Goal: Contribute content: Contribute content

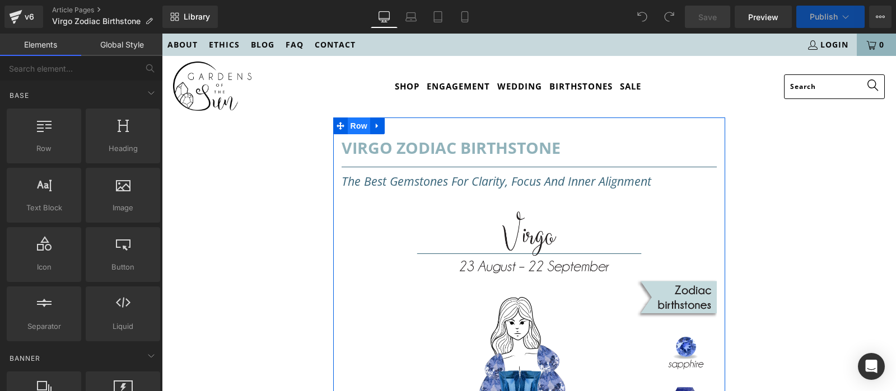
click at [363, 126] on span "Row" at bounding box center [359, 126] width 22 height 17
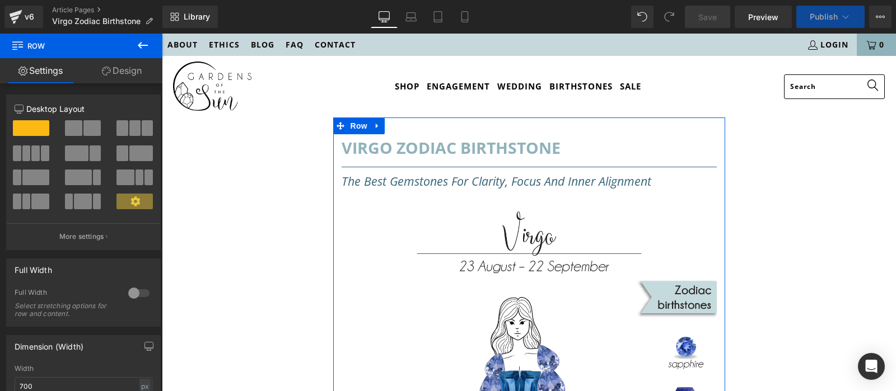
click at [114, 62] on link "Design" at bounding box center [121, 70] width 81 height 25
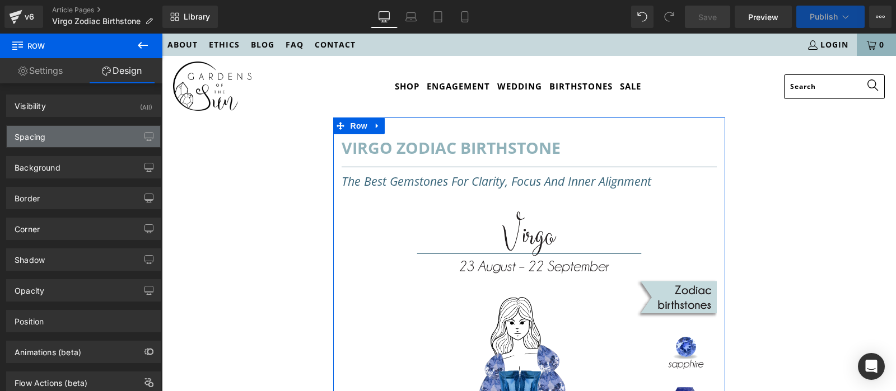
type input "0"
type input "30"
type input "0"
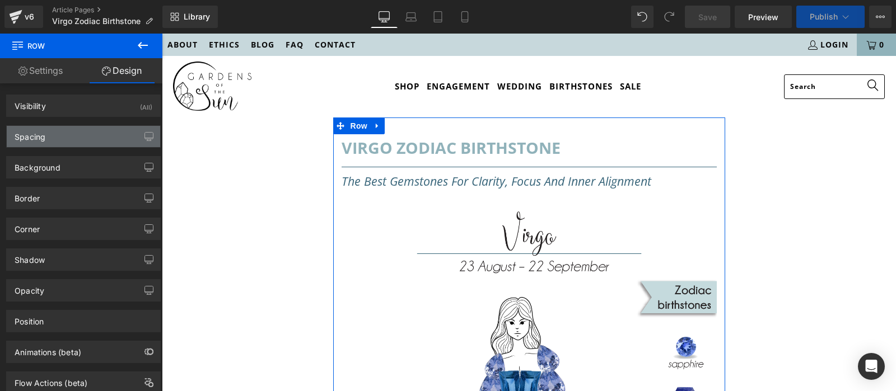
type input "0"
click at [114, 130] on div "Spacing" at bounding box center [83, 136] width 153 height 21
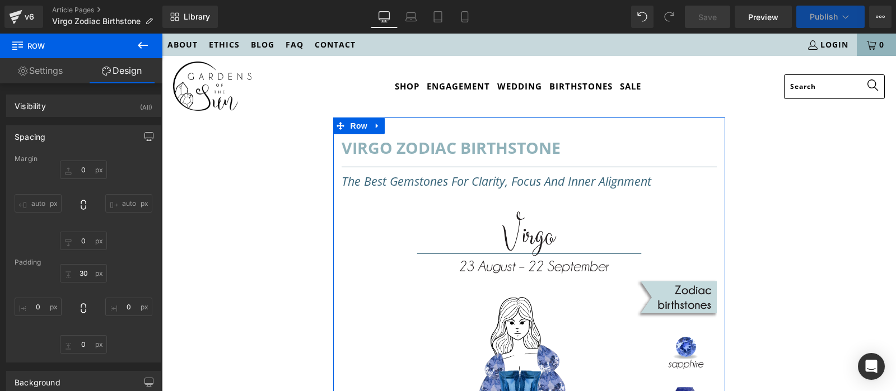
click at [143, 139] on button "button" at bounding box center [149, 136] width 18 height 21
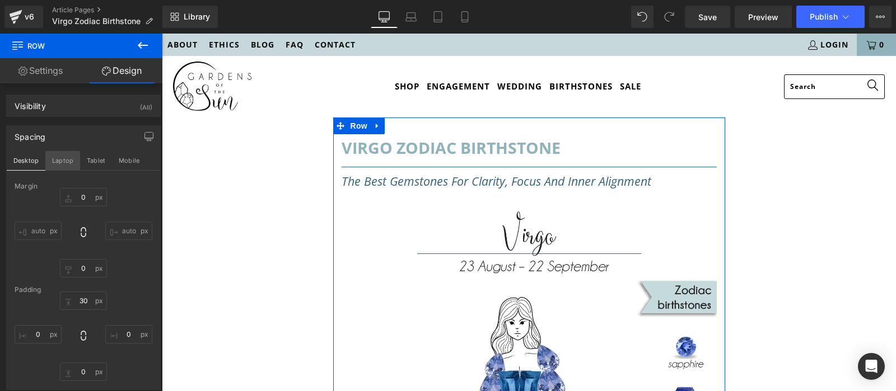
click at [62, 161] on button "Laptop" at bounding box center [62, 160] width 35 height 19
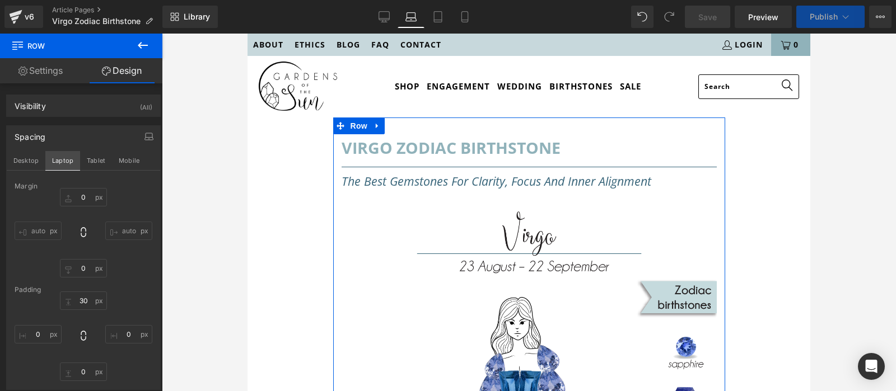
type input "0"
type input "30"
type input "0"
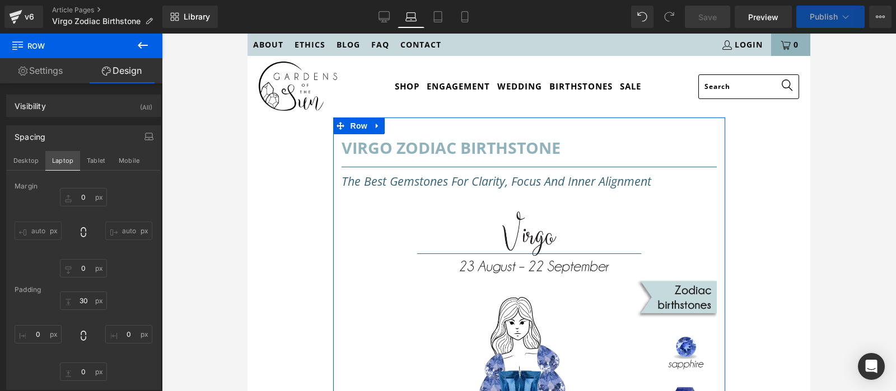
type input "0"
click at [32, 160] on button "Desktop" at bounding box center [26, 160] width 39 height 19
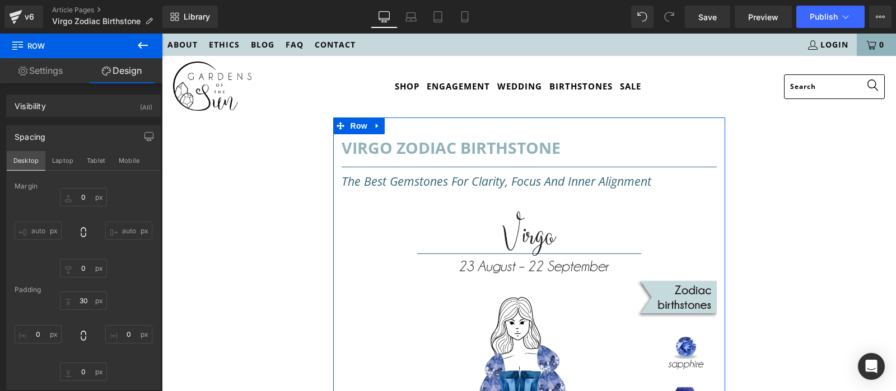
type input "0"
type input "30"
type input "0"
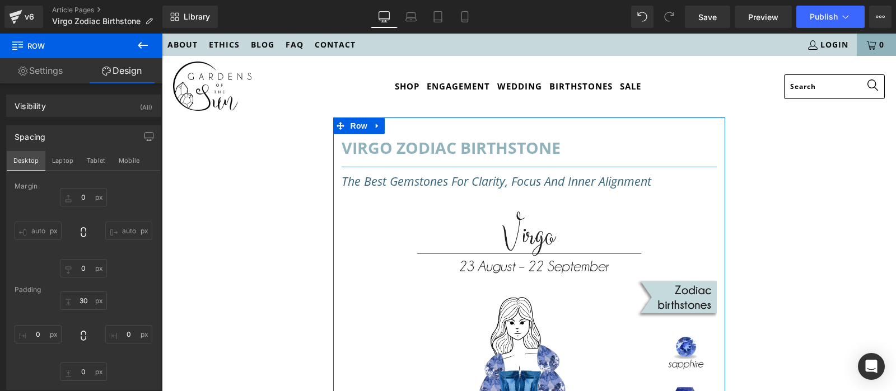
type input "0"
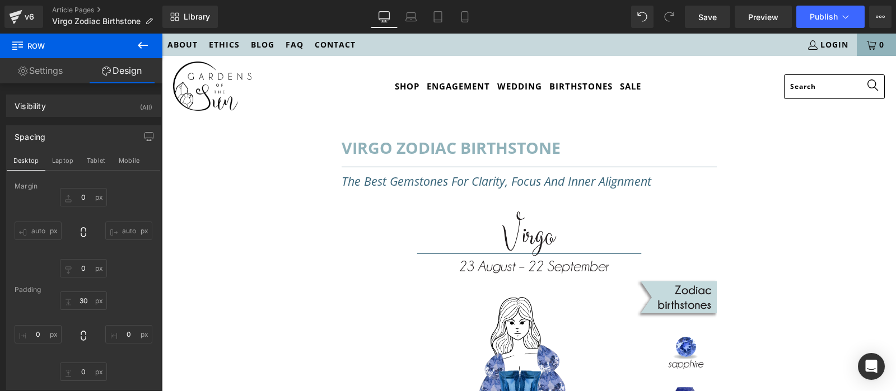
click at [145, 46] on icon at bounding box center [142, 45] width 13 height 13
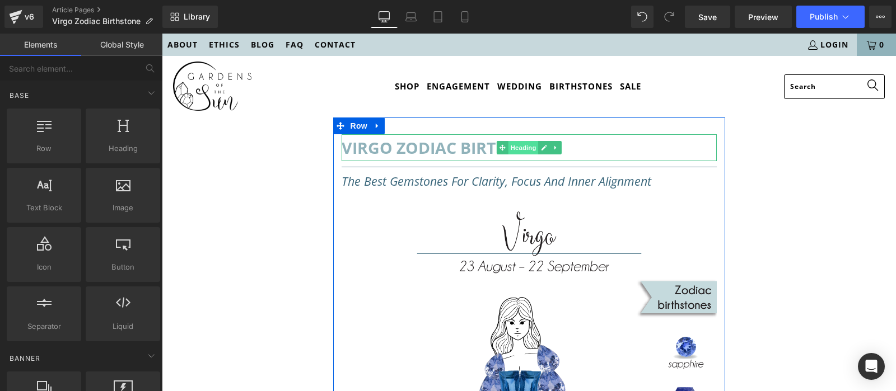
click at [512, 149] on span "Heading" at bounding box center [523, 147] width 30 height 13
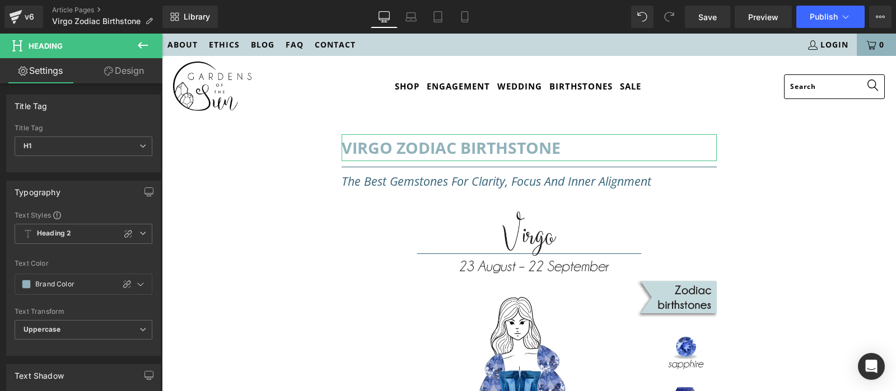
click at [120, 69] on link "Design" at bounding box center [123, 70] width 81 height 25
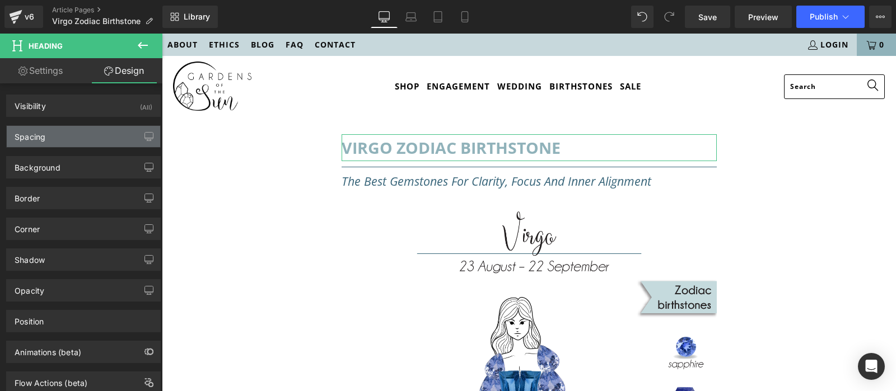
click at [91, 133] on div "Spacing" at bounding box center [83, 136] width 153 height 21
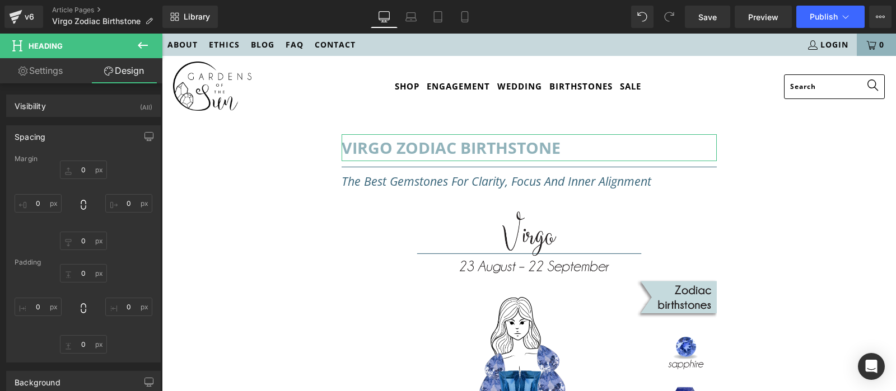
click at [94, 133] on div "Spacing" at bounding box center [83, 136] width 153 height 21
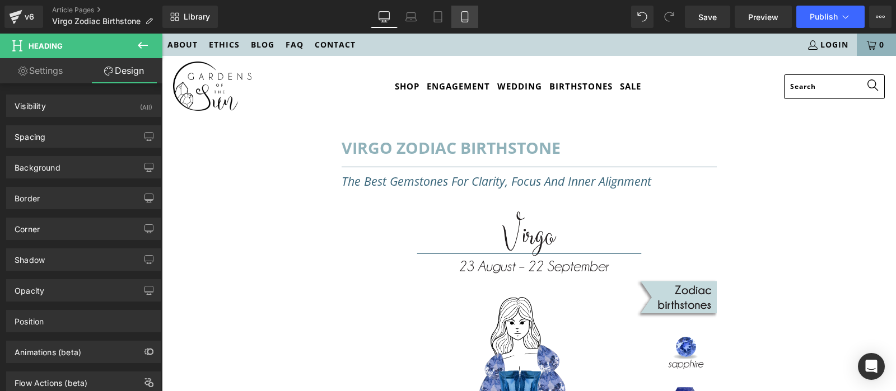
click at [461, 16] on icon at bounding box center [464, 16] width 11 height 11
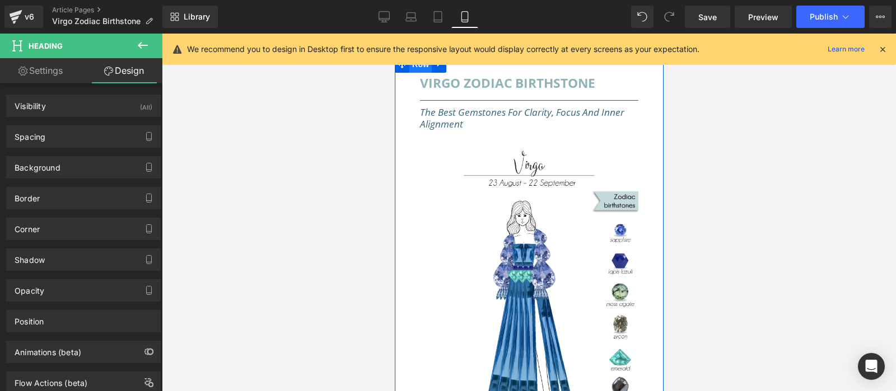
click at [422, 71] on span "Row" at bounding box center [420, 64] width 22 height 17
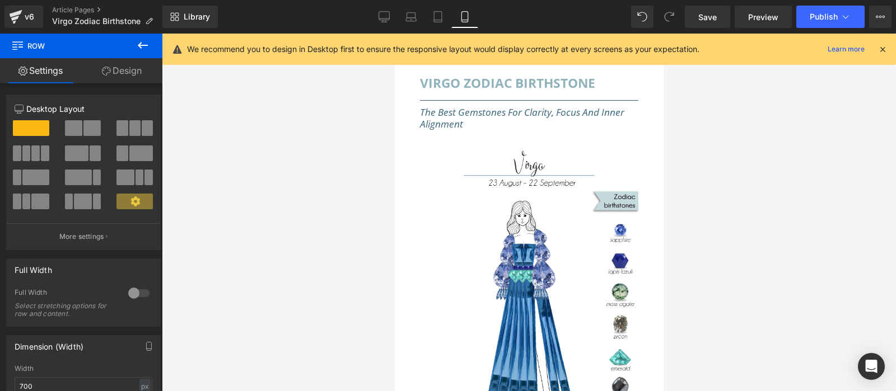
click at [883, 52] on icon at bounding box center [882, 49] width 10 height 10
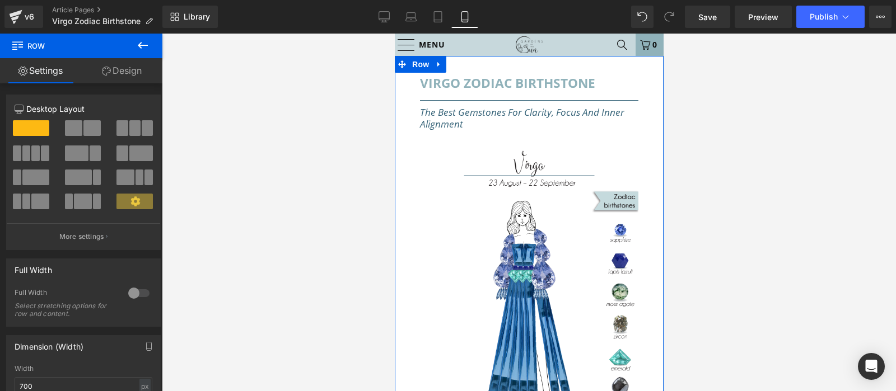
click at [97, 73] on link "Design" at bounding box center [121, 70] width 81 height 25
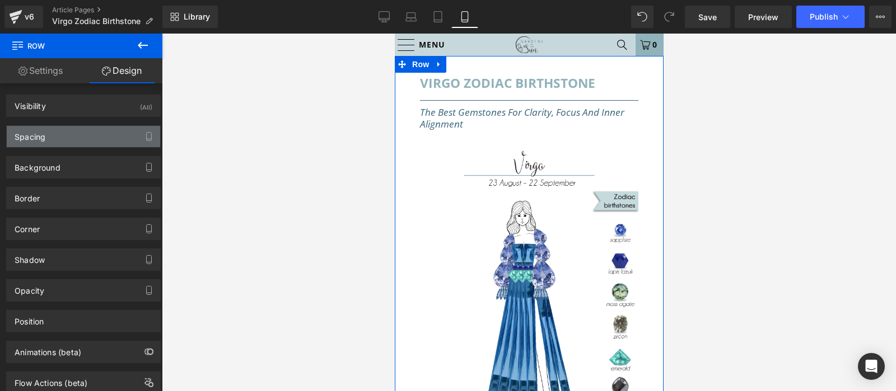
type input "0"
type input "30"
type input "0"
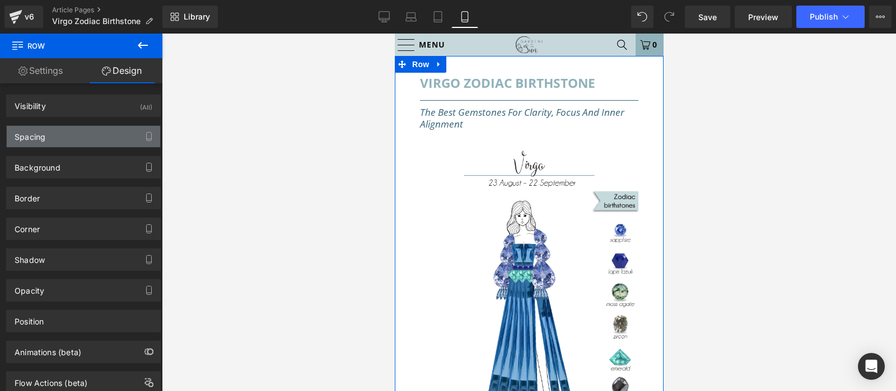
type input "30"
click at [114, 130] on div "Spacing" at bounding box center [83, 136] width 153 height 21
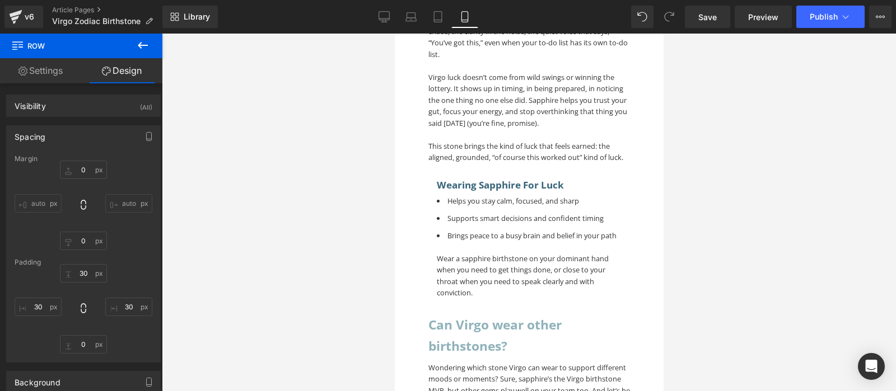
scroll to position [1646, 0]
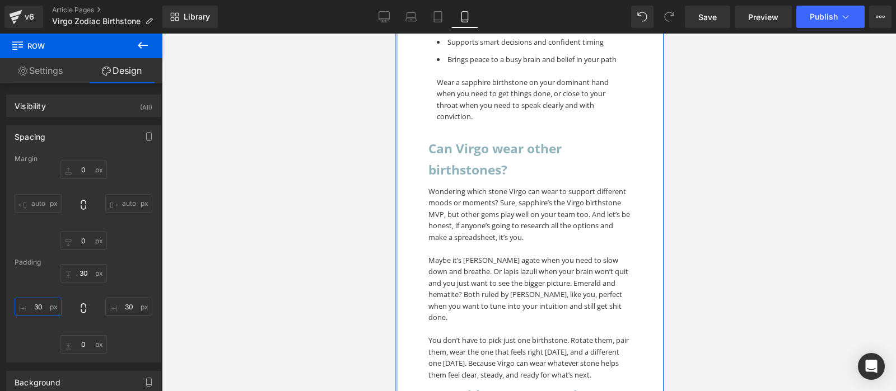
click at [40, 305] on input "30" at bounding box center [38, 307] width 47 height 18
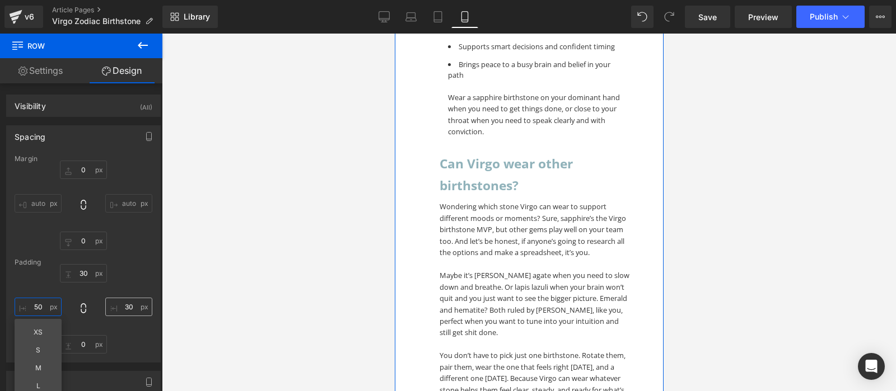
type input "50"
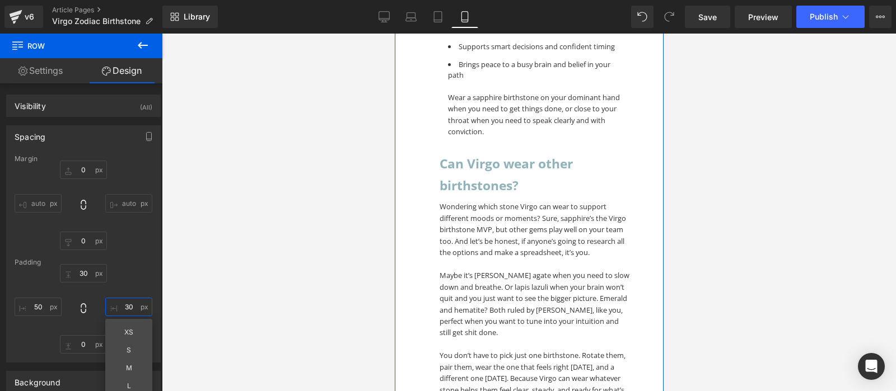
click at [127, 307] on input "30" at bounding box center [128, 307] width 47 height 18
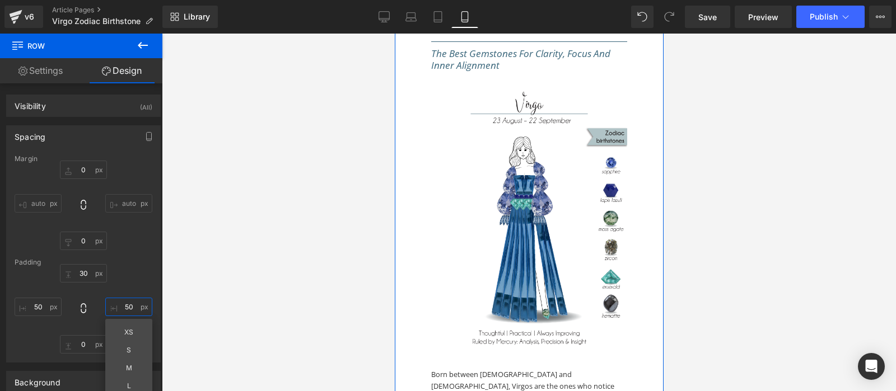
scroll to position [0, 0]
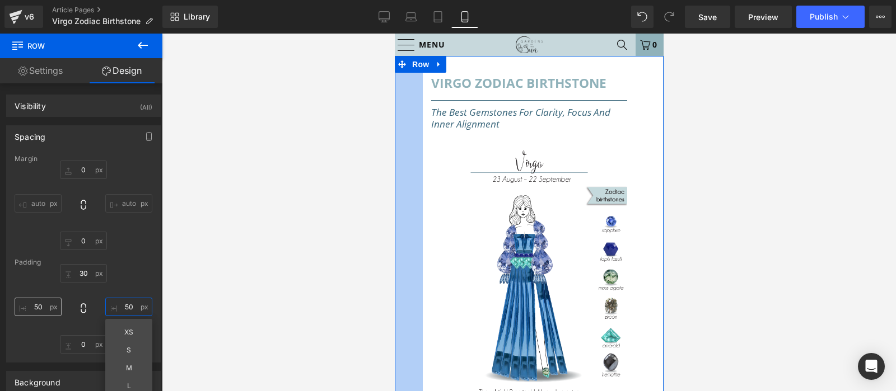
type input "50"
click at [40, 312] on input "50" at bounding box center [38, 307] width 47 height 18
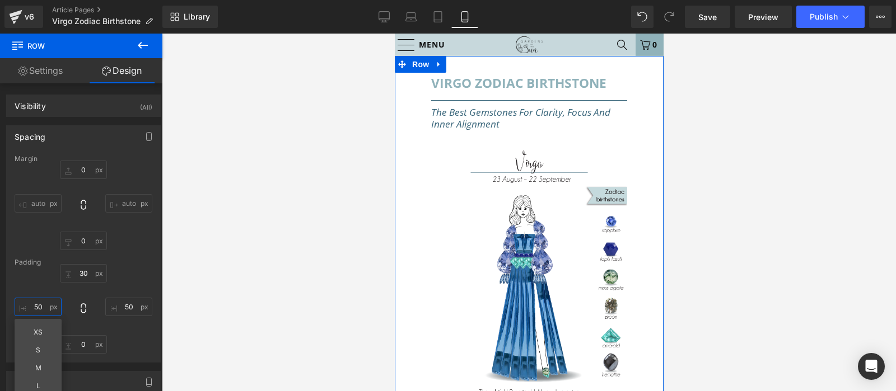
click at [40, 312] on input "50" at bounding box center [38, 307] width 47 height 18
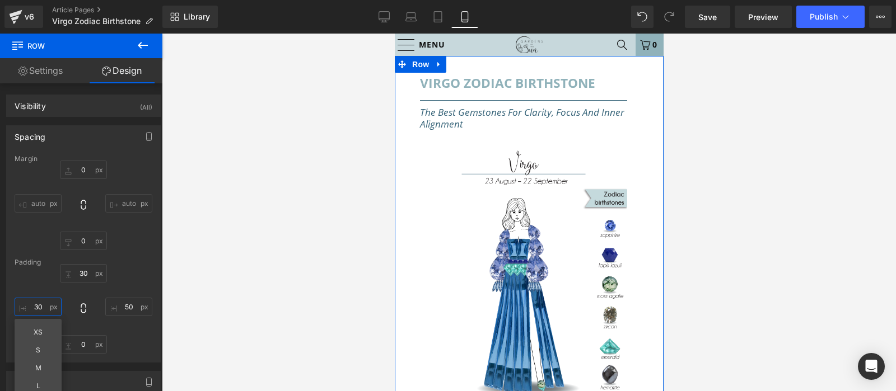
type input "30"
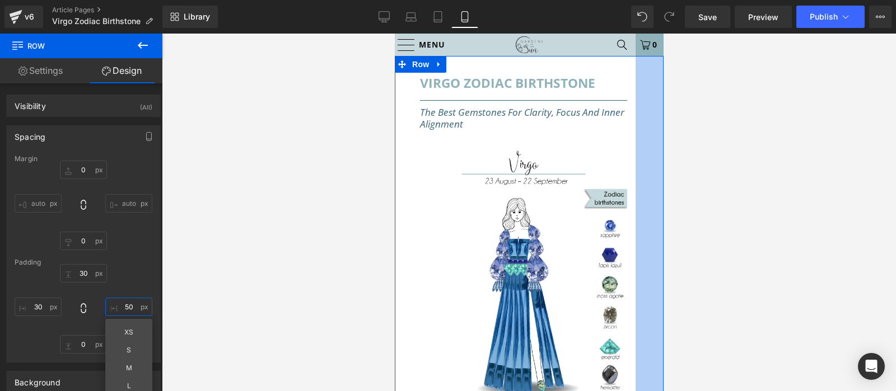
click at [130, 306] on input "50" at bounding box center [128, 307] width 47 height 18
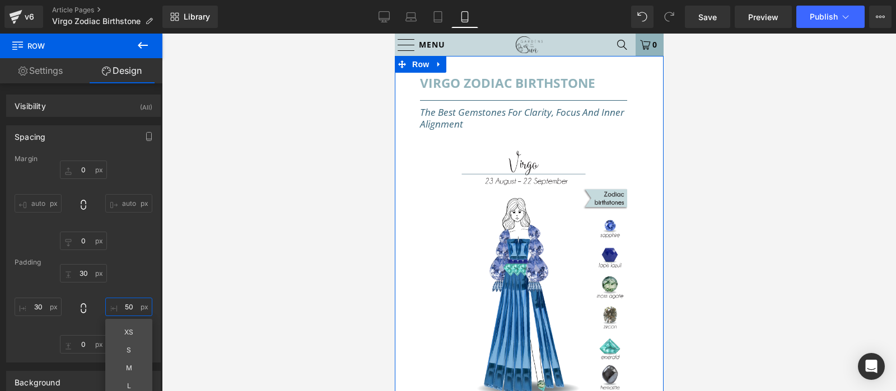
click at [130, 306] on input "50" at bounding box center [128, 307] width 47 height 18
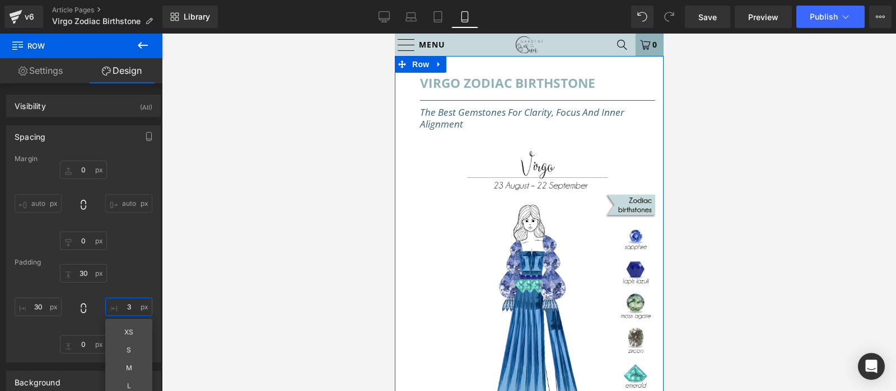
type input "30"
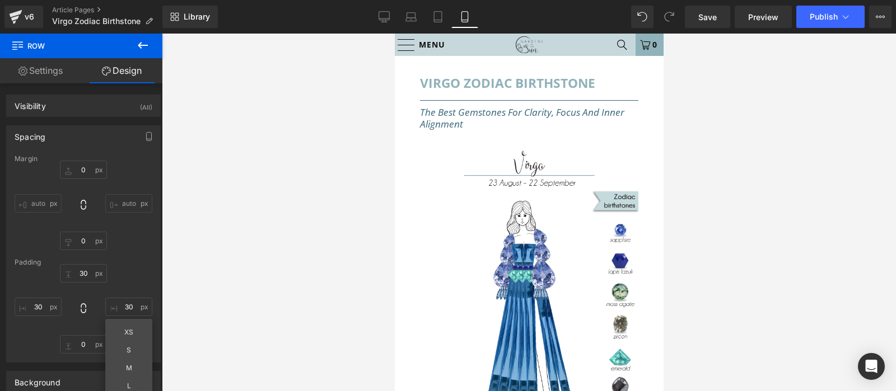
click at [249, 255] on div at bounding box center [529, 213] width 734 height 358
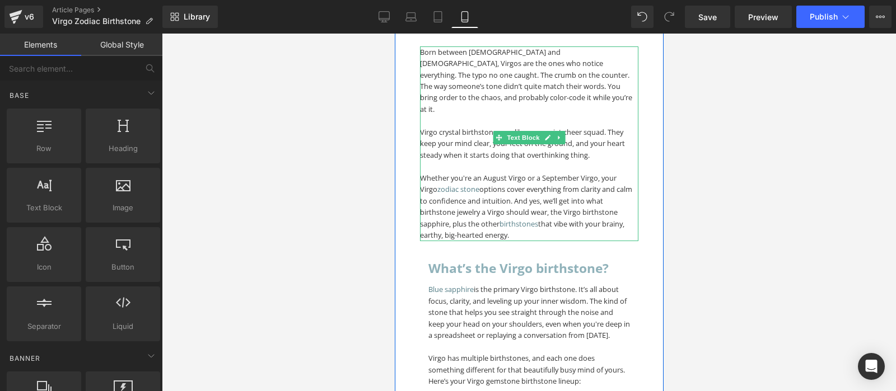
scroll to position [470, 0]
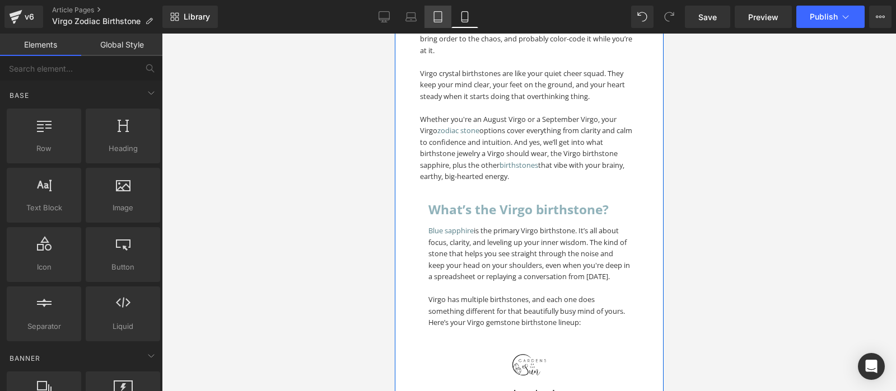
click at [436, 15] on icon at bounding box center [437, 16] width 11 height 11
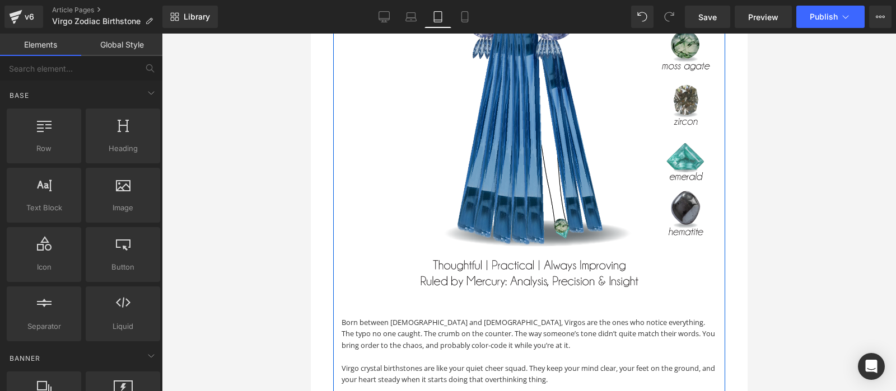
scroll to position [0, 0]
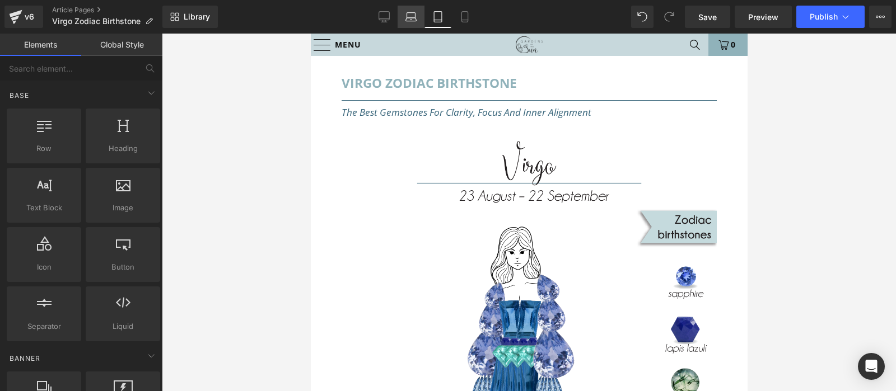
click at [410, 17] on icon at bounding box center [410, 16] width 11 height 11
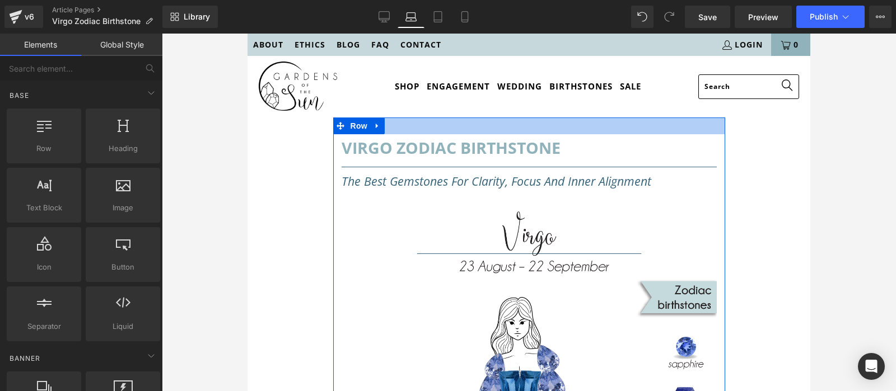
click at [464, 132] on div at bounding box center [529, 126] width 392 height 17
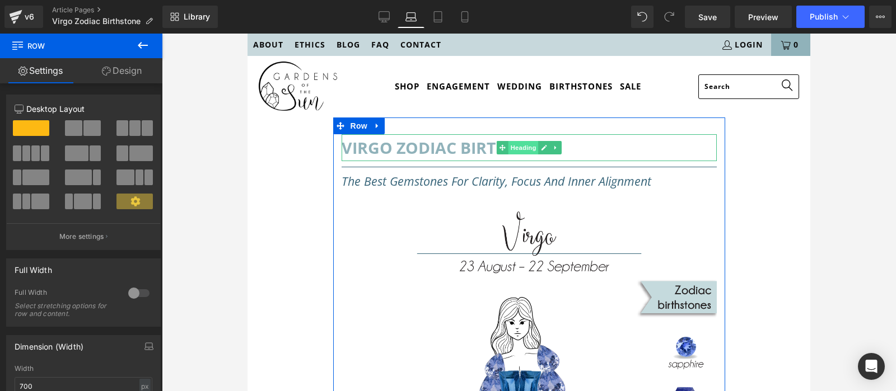
click at [518, 147] on span "Heading" at bounding box center [523, 147] width 30 height 13
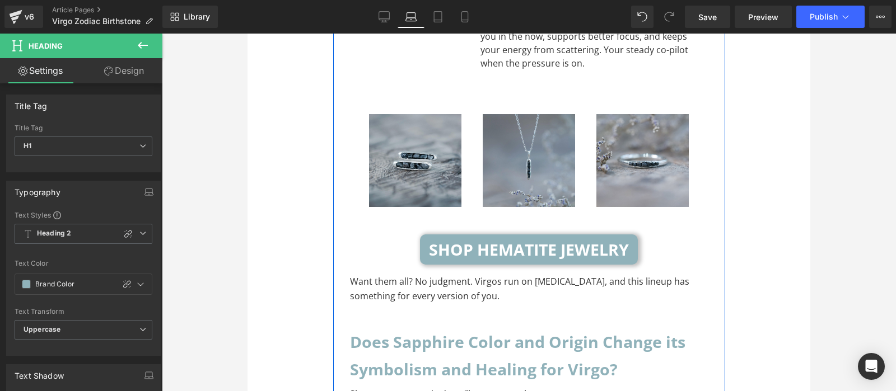
scroll to position [5115, 0]
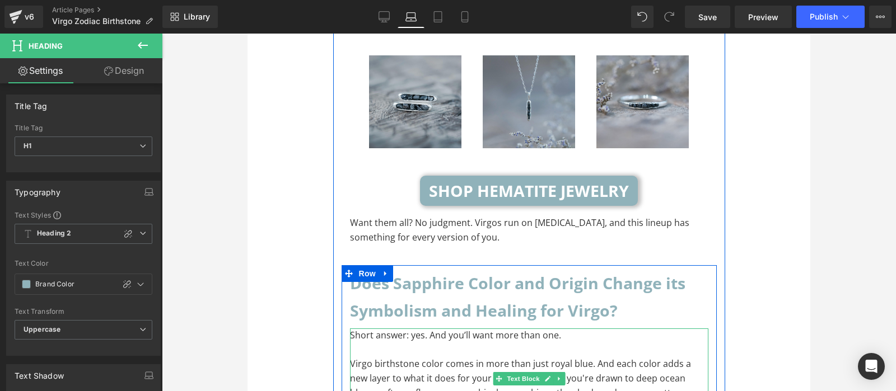
click at [418, 357] on p "Virgo birthstone color comes in more than just royal blue. And each color adds …" at bounding box center [529, 385] width 358 height 57
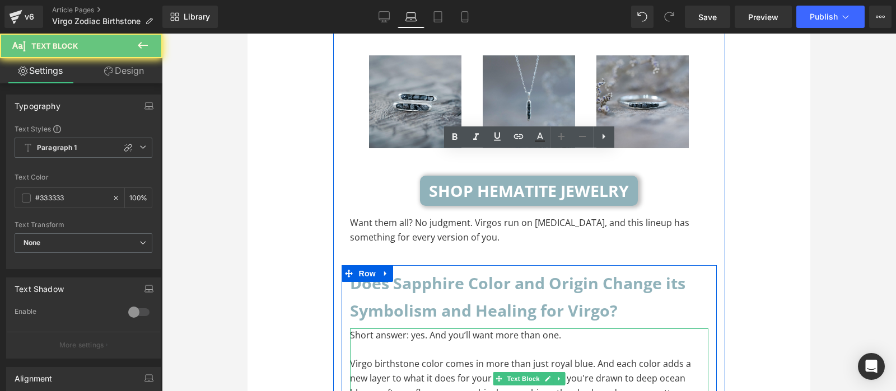
click at [418, 357] on p "Virgo birthstone color comes in more than just royal blue. And each color adds …" at bounding box center [529, 385] width 358 height 57
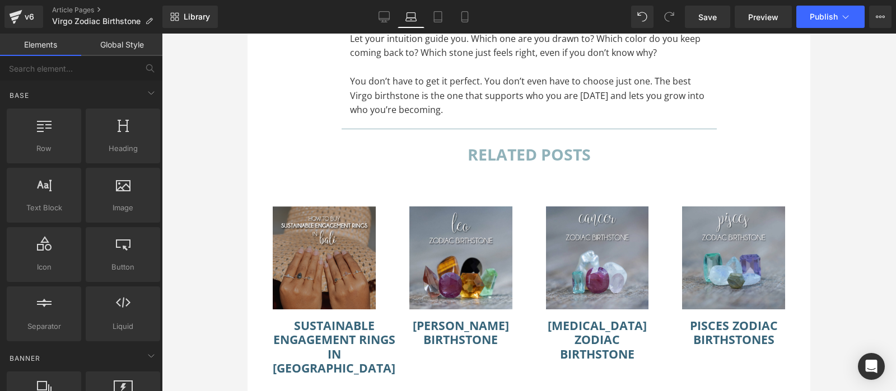
scroll to position [6702, 0]
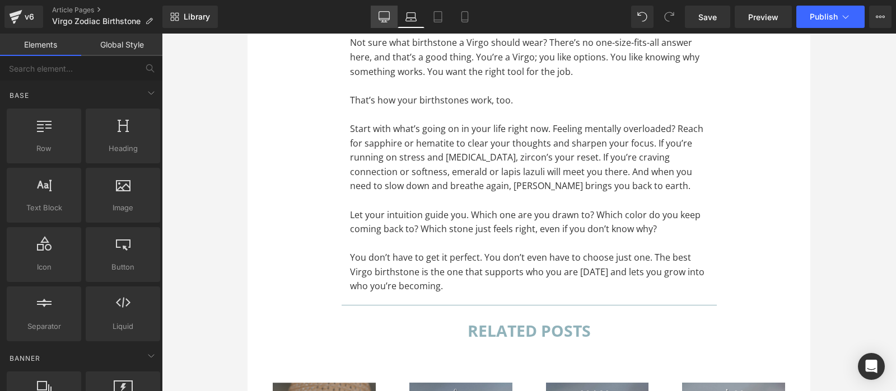
click at [374, 13] on link "Desktop" at bounding box center [384, 17] width 27 height 22
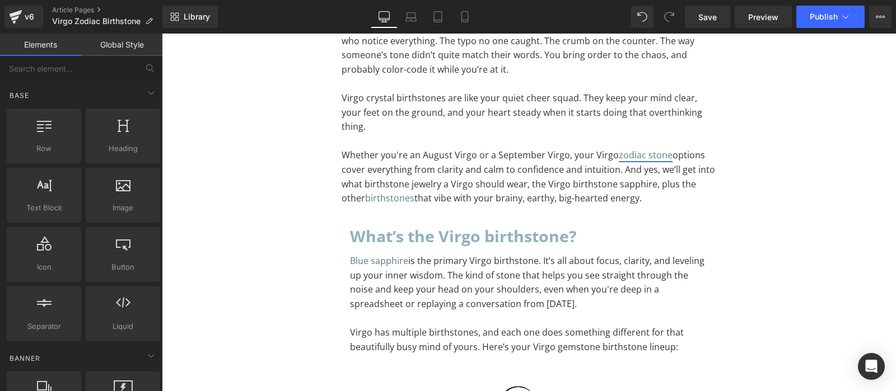
scroll to position [647, 0]
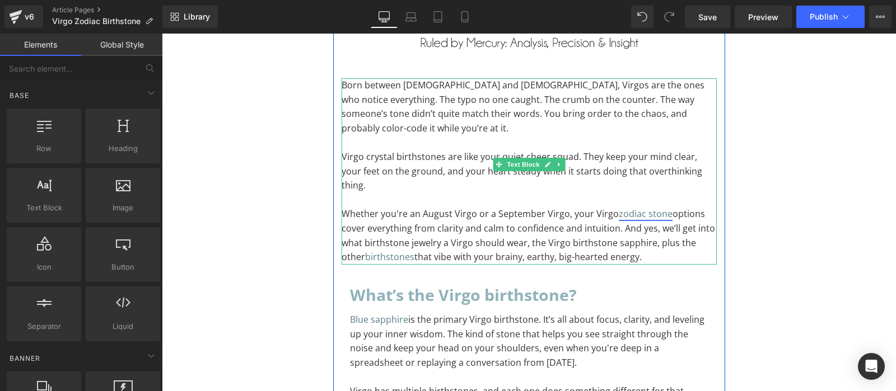
click at [628, 208] on link "zodiac stone" at bounding box center [646, 214] width 54 height 12
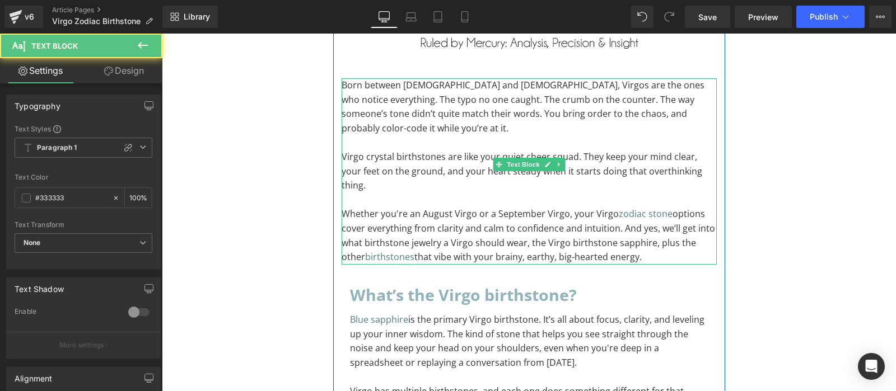
click at [674, 207] on p "Whether you're an August Virgo or a September Virgo, your Virgo zodiac stone op…" at bounding box center [529, 235] width 375 height 57
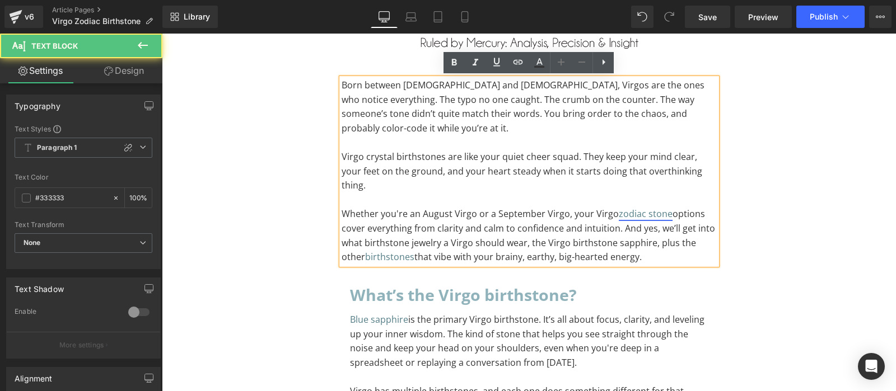
click at [654, 208] on link "zodiac stone" at bounding box center [646, 214] width 54 height 12
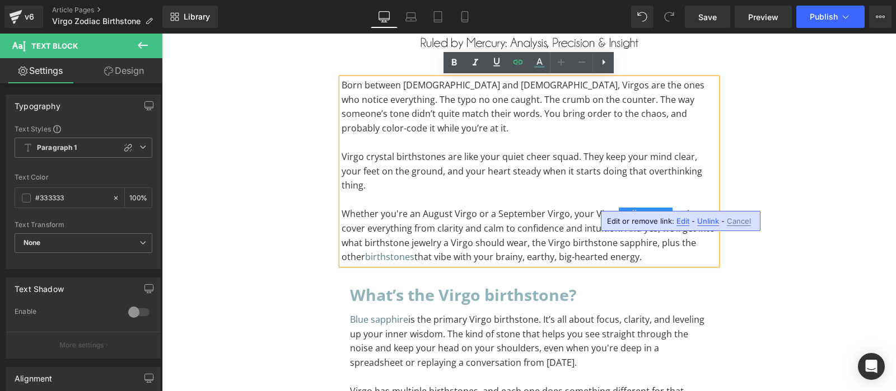
click at [711, 223] on span "Unlink" at bounding box center [708, 222] width 22 height 10
click at [679, 228] on p "Whether you're an August Virgo or a September Virgo, your Virgo zodiac stone op…" at bounding box center [529, 235] width 375 height 57
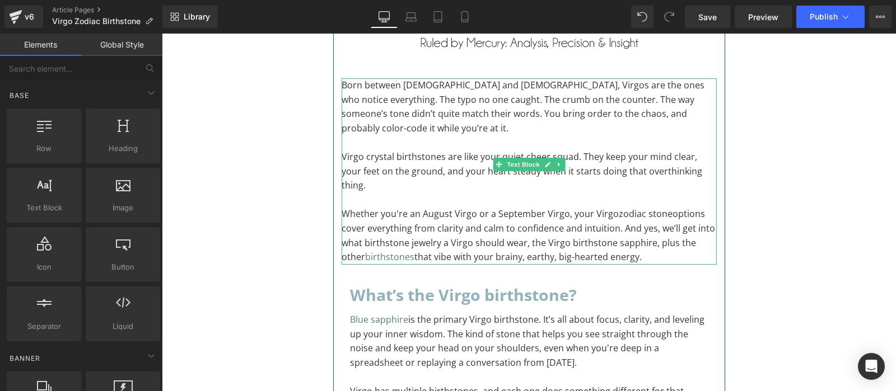
click at [465, 124] on p "Born between [DEMOGRAPHIC_DATA] and [DEMOGRAPHIC_DATA], Virgos are the ones who…" at bounding box center [529, 106] width 375 height 57
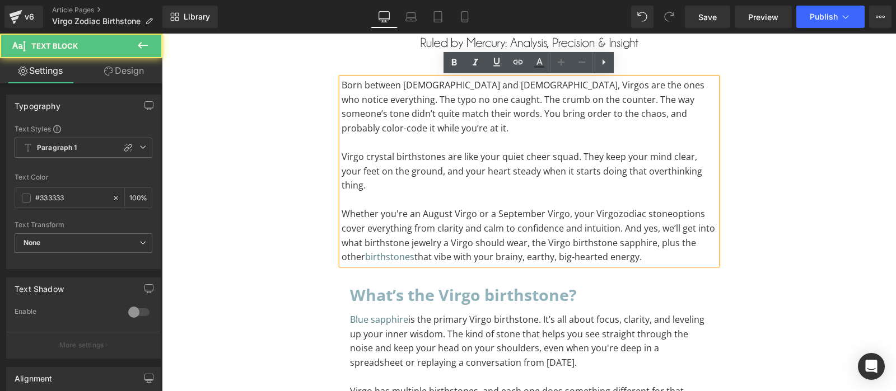
click at [451, 144] on p "To enrich screen reader interactions, please activate Accessibility in Grammarl…" at bounding box center [529, 142] width 375 height 15
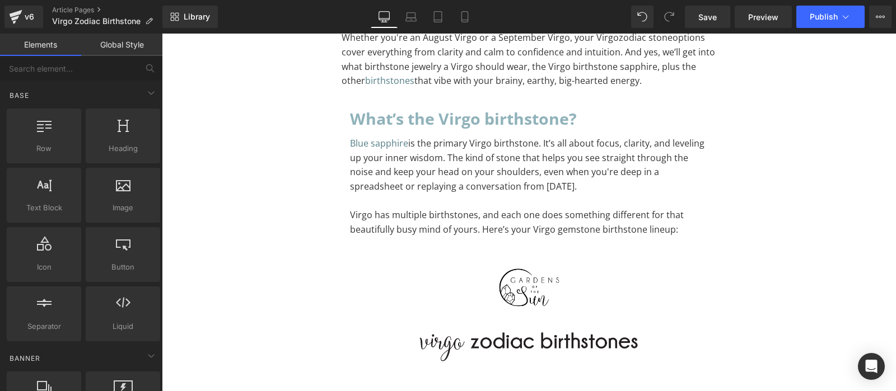
scroll to position [882, 0]
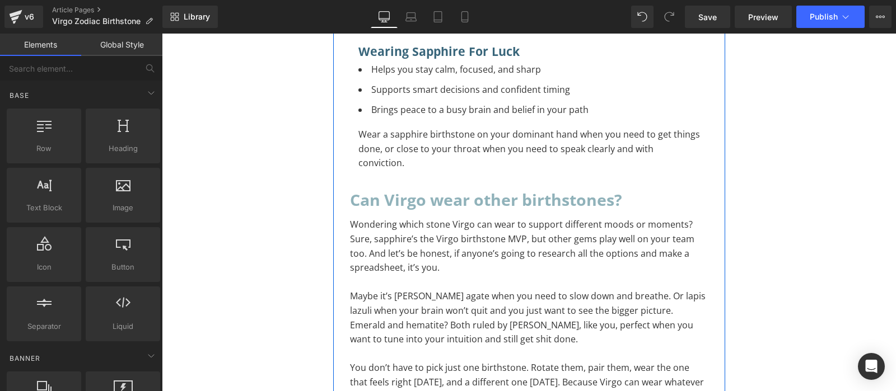
scroll to position [1999, 0]
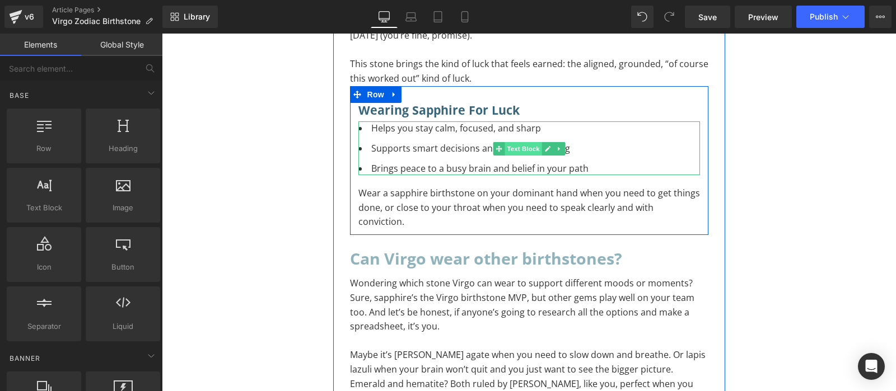
click at [517, 142] on span "Text Block" at bounding box center [522, 148] width 37 height 13
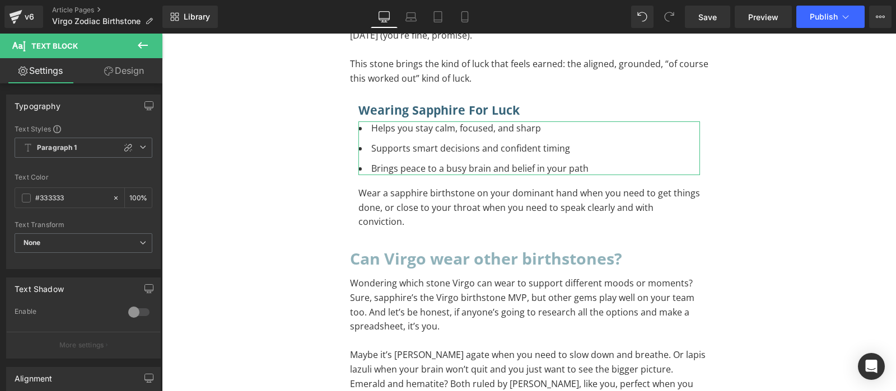
click at [105, 76] on icon at bounding box center [108, 71] width 9 height 9
click at [0, 0] on div "Spacing" at bounding box center [0, 0] width 0 height 0
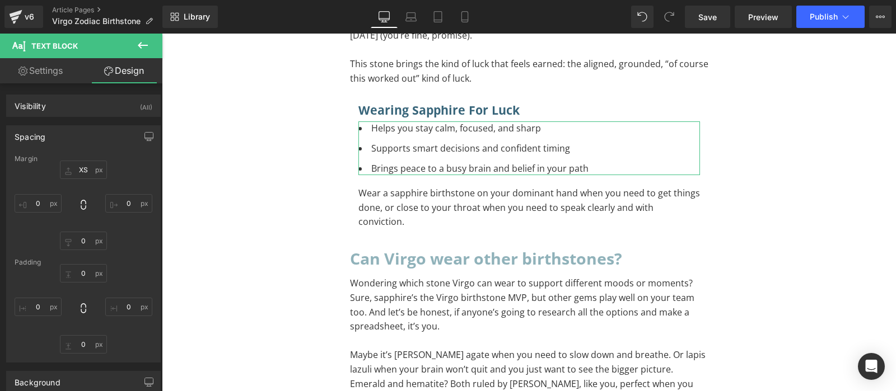
type input "XS"
type input "0"
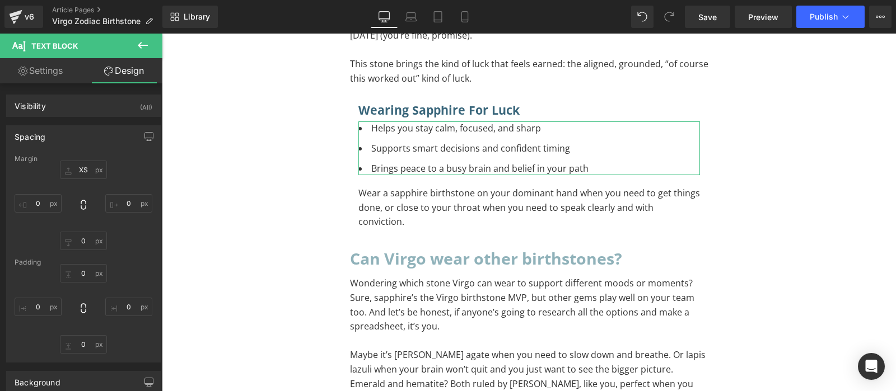
type input "0"
click at [88, 166] on input "XS" at bounding box center [83, 170] width 47 height 18
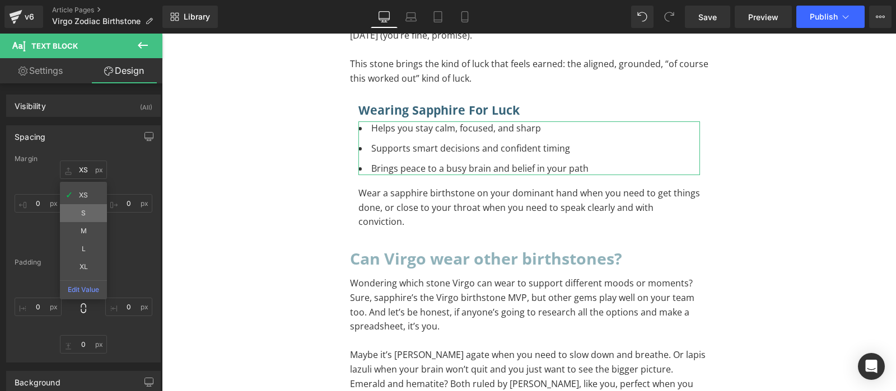
type input "S"
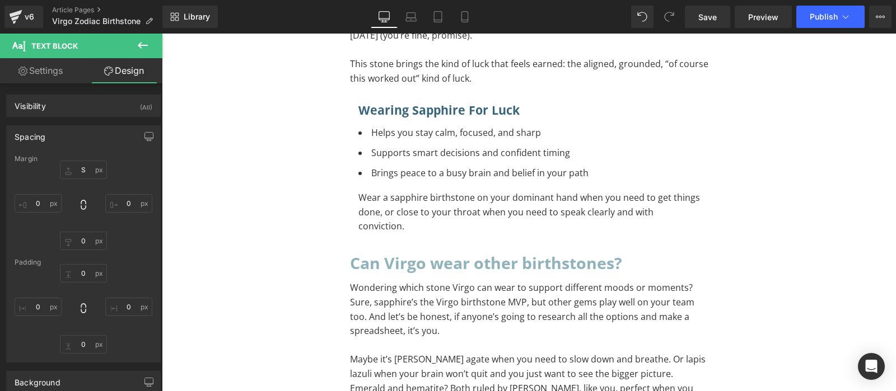
scroll to position [2058, 0]
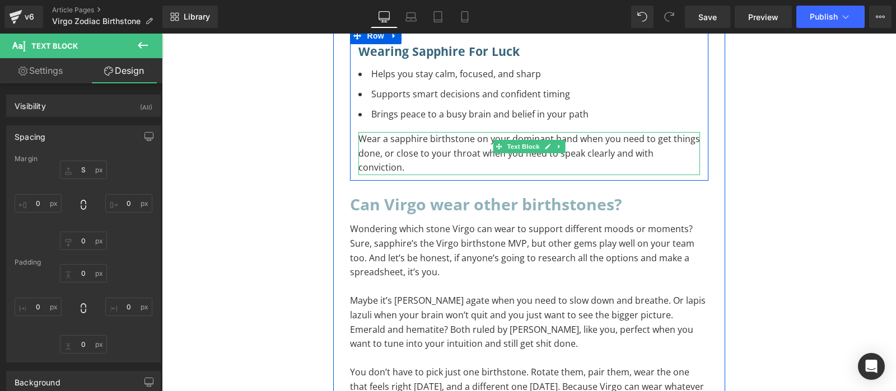
click at [414, 135] on p "Wear a sapphire birthstone on your dominant hand when you need to get things do…" at bounding box center [529, 153] width 342 height 43
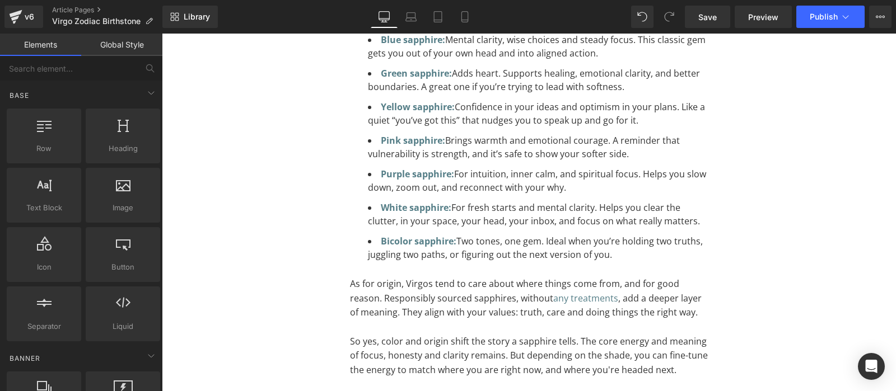
scroll to position [6055, 0]
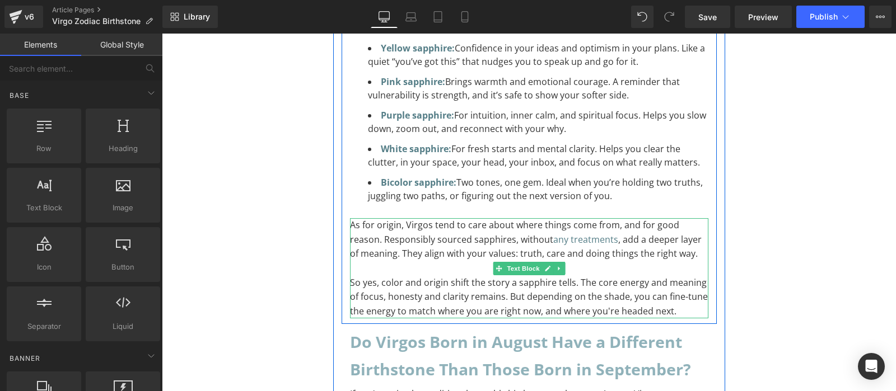
click at [606, 218] on p "As for origin, Virgos tend to care about where things come from, and for good r…" at bounding box center [529, 239] width 358 height 43
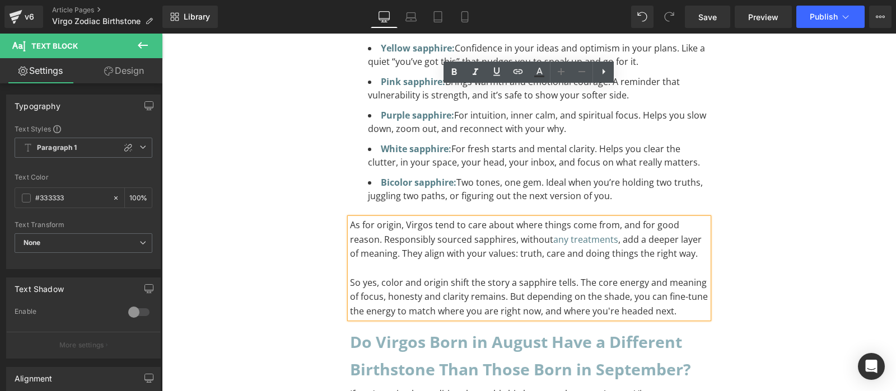
click at [489, 218] on p "As for origin, Virgos tend to care about where things come from, and for good r…" at bounding box center [529, 239] width 358 height 43
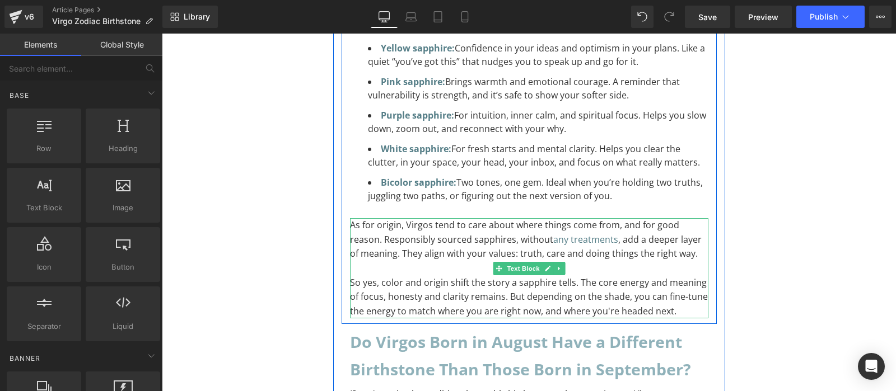
click at [535, 218] on p "As for origin, Virgos tend to care about where things come from, and for good r…" at bounding box center [529, 239] width 358 height 43
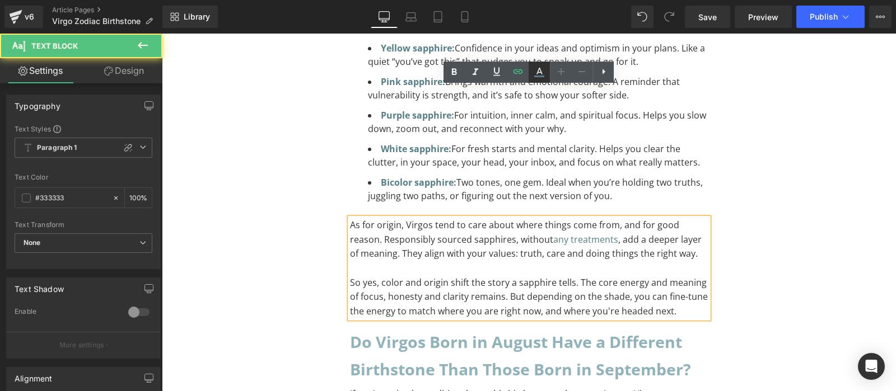
click at [535, 67] on icon at bounding box center [538, 72] width 13 height 13
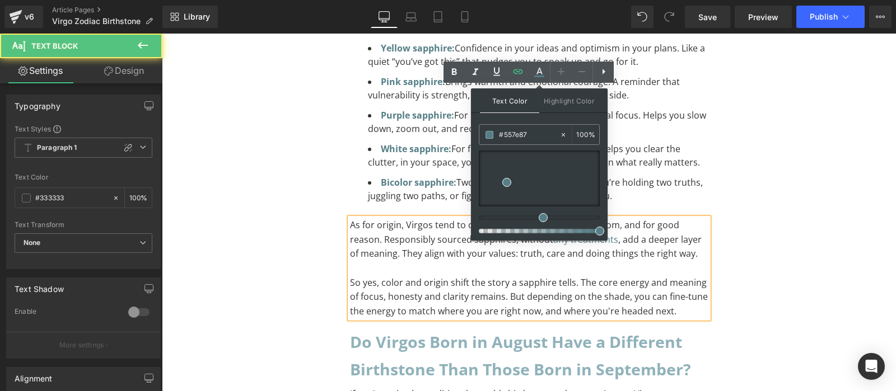
click at [553, 218] on p "As for origin, Virgos tend to care about where things come from, and for good r…" at bounding box center [529, 239] width 358 height 43
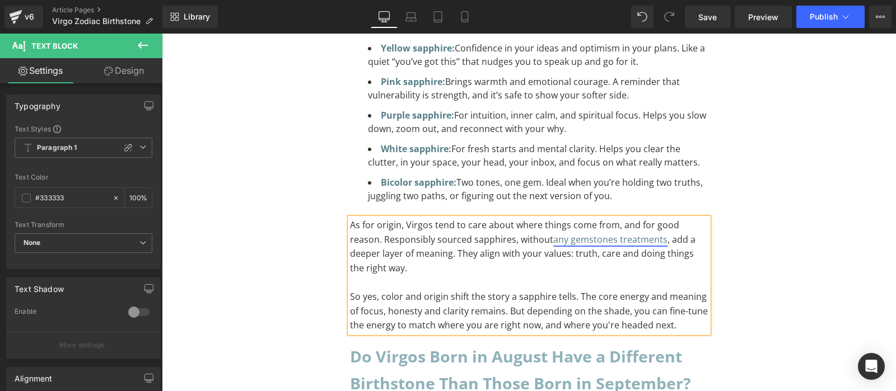
click at [562, 233] on link "any gemstones treatments" at bounding box center [610, 239] width 114 height 12
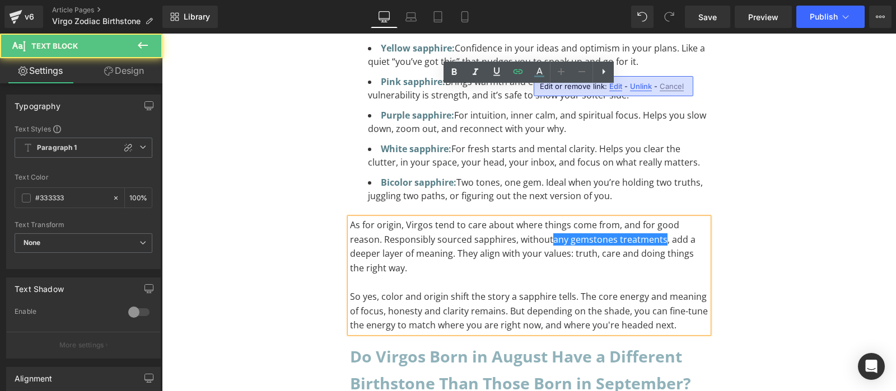
click at [615, 86] on span "Edit" at bounding box center [615, 87] width 13 height 10
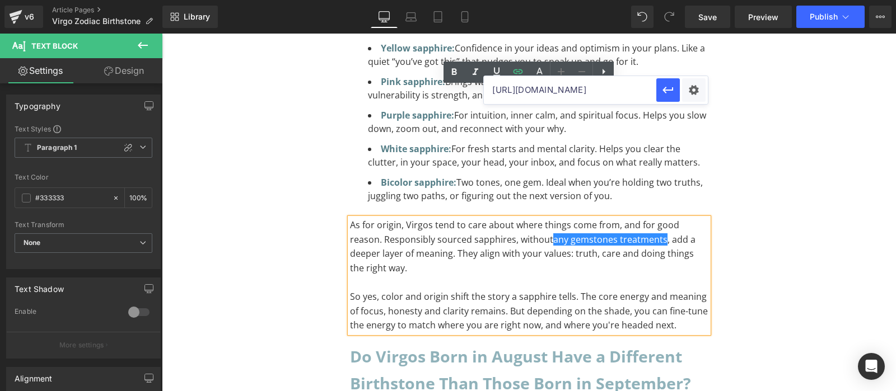
click at [606, 90] on input "https://gardensofthesun.com/blogs/news/10-most-common-gemstone-treatments" at bounding box center [570, 90] width 172 height 28
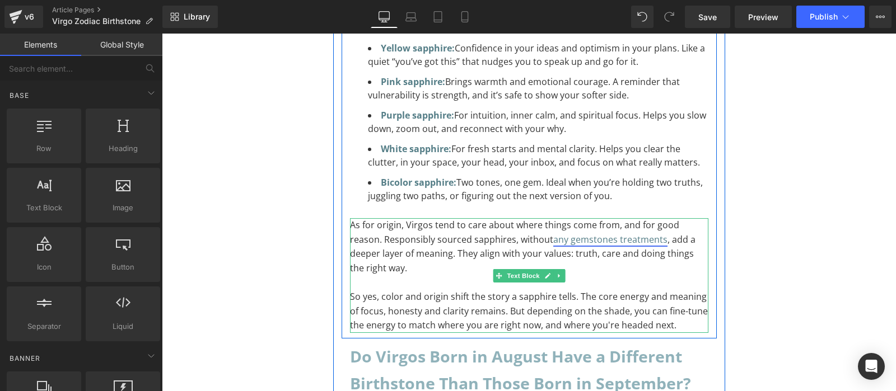
click at [571, 233] on link "any gemstones treatments" at bounding box center [610, 239] width 114 height 12
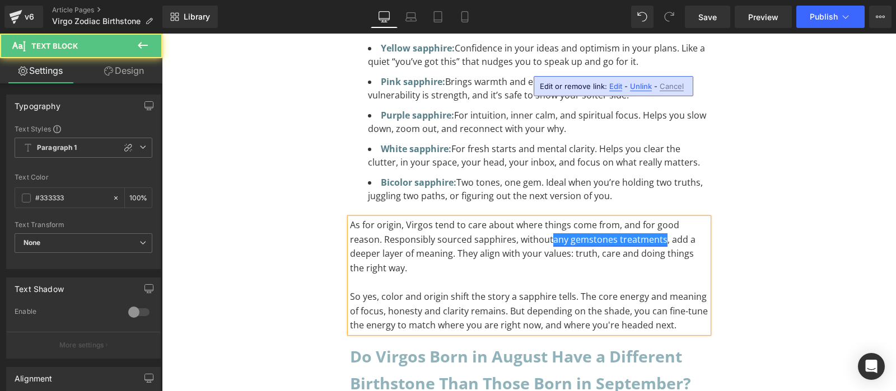
click at [596, 233] on link "any gemstones treatments" at bounding box center [610, 239] width 114 height 12
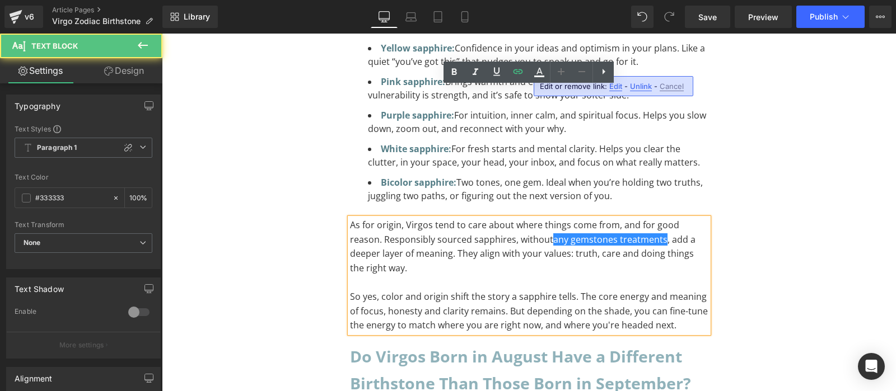
click at [648, 218] on p "As for origin, Virgos tend to care about where things come from, and for good r…" at bounding box center [529, 246] width 358 height 57
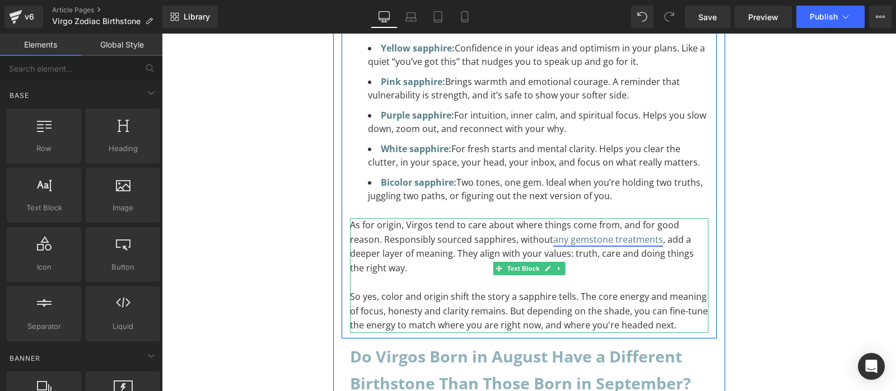
click at [553, 233] on link "any gemstone treatments" at bounding box center [608, 239] width 110 height 12
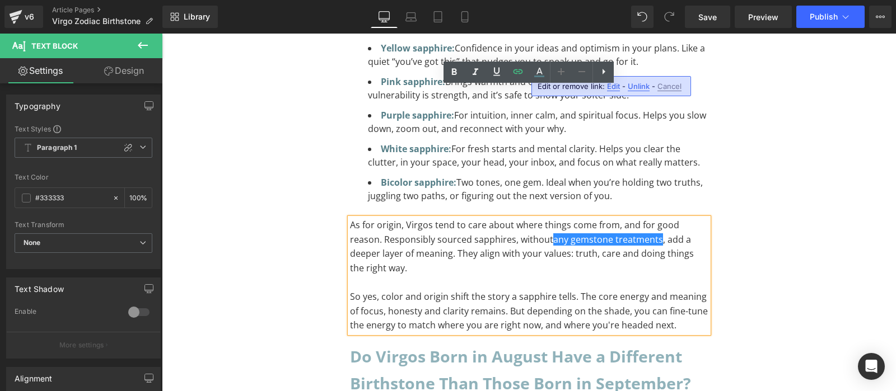
click at [611, 88] on span "Edit" at bounding box center [613, 87] width 13 height 10
type input "https://gardensofthesun.com/blogs/news/10-most-common-gemstone-treatments"
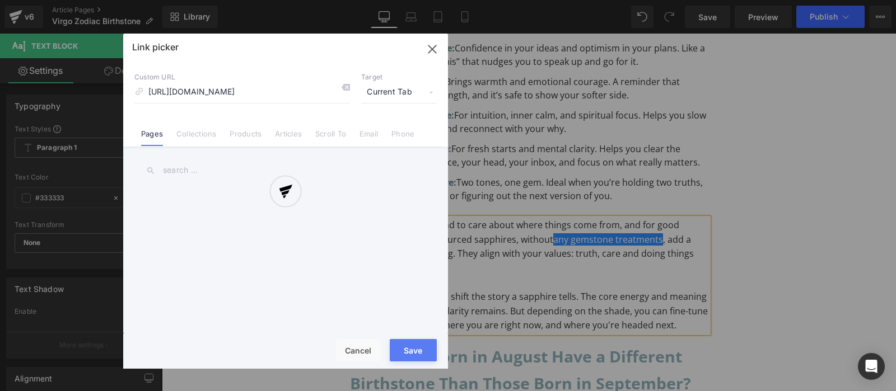
click at [685, 0] on div "Text Color Highlight Color rgb(85, 126, 135) #557e87 100 % transparent transpar…" at bounding box center [448, 0] width 896 height 0
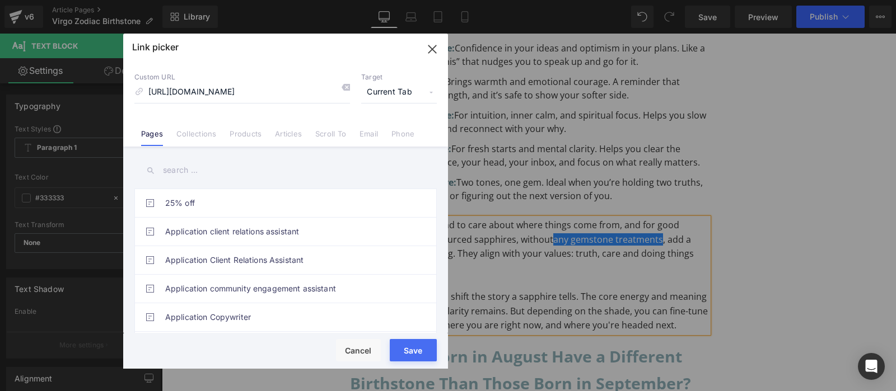
click at [388, 92] on span "Current Tab" at bounding box center [399, 92] width 76 height 21
click at [386, 130] on li "New Tab" at bounding box center [399, 133] width 87 height 20
click at [414, 357] on button "Save" at bounding box center [413, 350] width 47 height 22
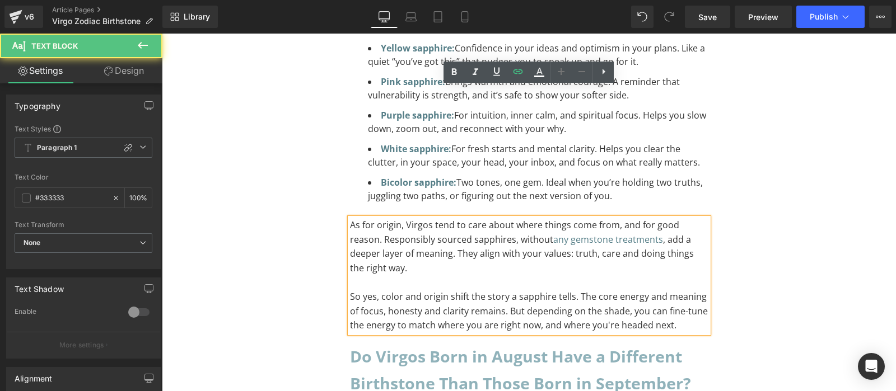
click at [659, 218] on p "As for origin, Virgos tend to care about where things come from, and for good r…" at bounding box center [529, 246] width 358 height 57
click at [620, 233] on link "any gemstone treatments" at bounding box center [608, 239] width 110 height 12
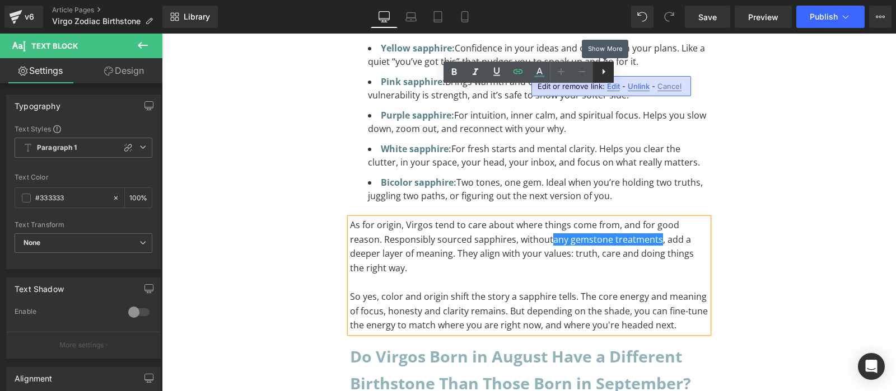
click at [602, 74] on icon at bounding box center [603, 71] width 13 height 13
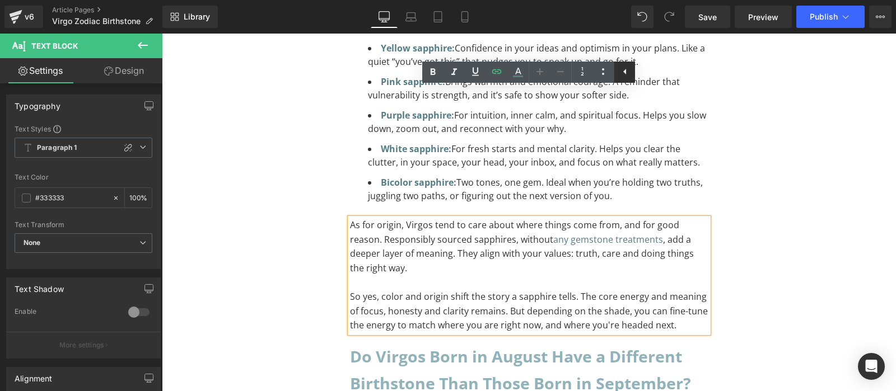
click at [624, 71] on icon at bounding box center [624, 72] width 3 height 6
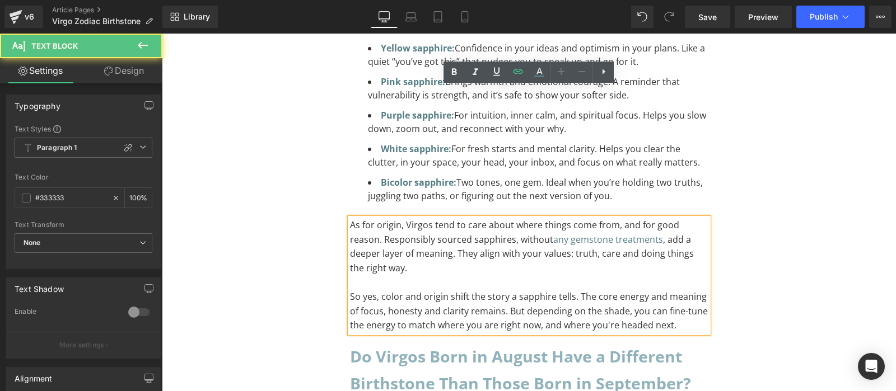
click at [652, 218] on p "As for origin, Virgos tend to care about where things come from, and for good r…" at bounding box center [529, 246] width 358 height 57
click at [617, 233] on link "any gemstone treatments" at bounding box center [608, 239] width 110 height 12
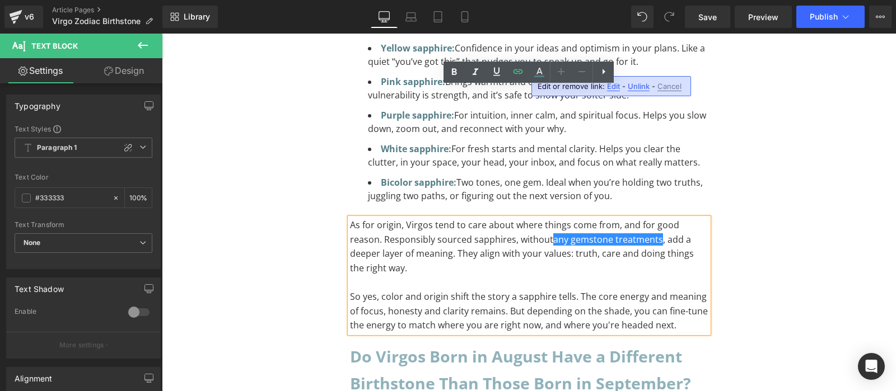
click at [618, 87] on span "Edit" at bounding box center [613, 87] width 13 height 10
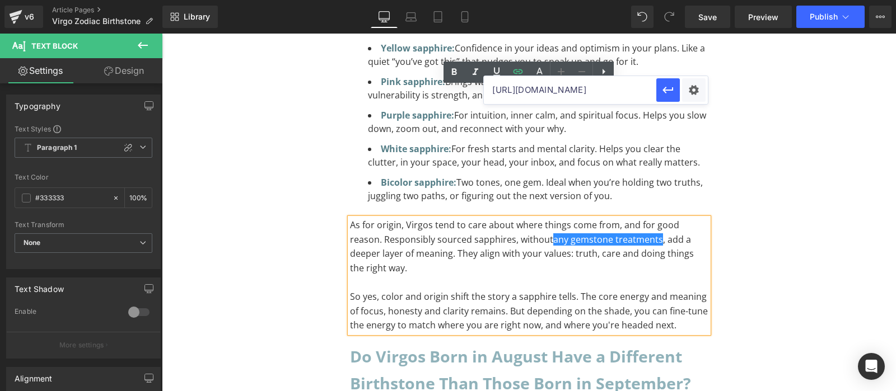
scroll to position [0, 184]
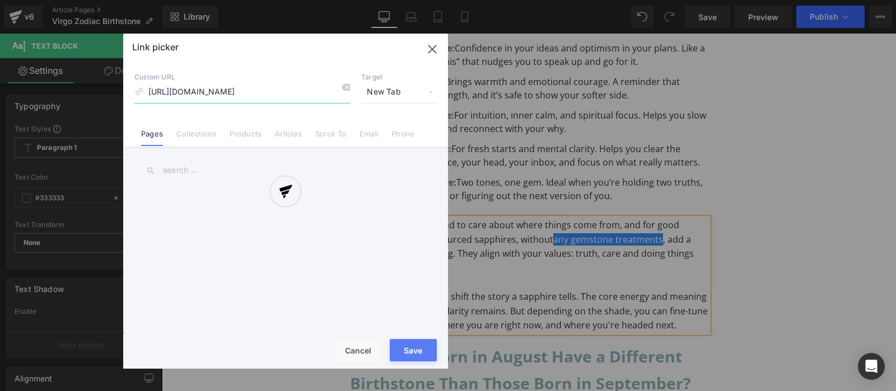
click at [684, 0] on div "Text Color Highlight Color rgb(85, 126, 135) #557e87 100 % transparent transpar…" at bounding box center [448, 0] width 896 height 0
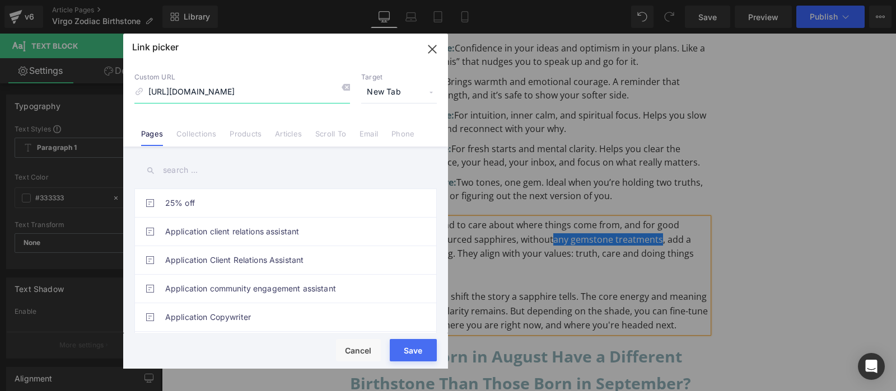
click at [445, 52] on button "button" at bounding box center [432, 49] width 31 height 31
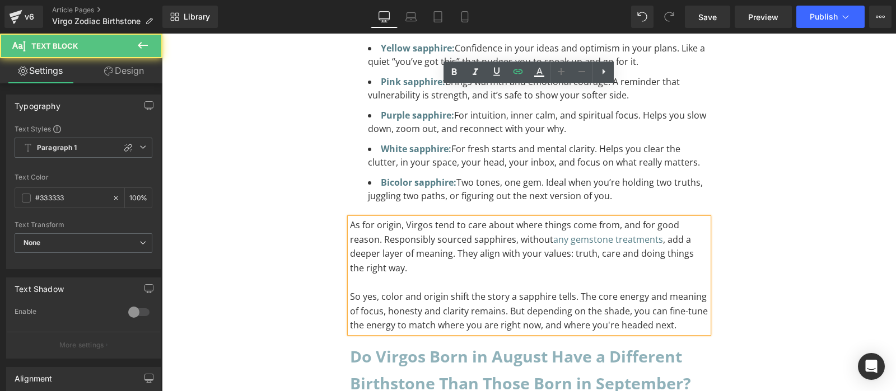
click at [504, 218] on p "As for origin, Virgos tend to care about where things come from, and for good r…" at bounding box center [529, 246] width 358 height 57
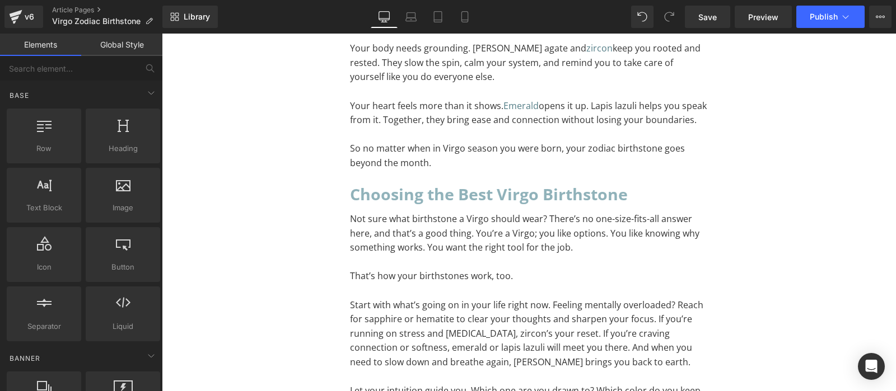
scroll to position [6545, 0]
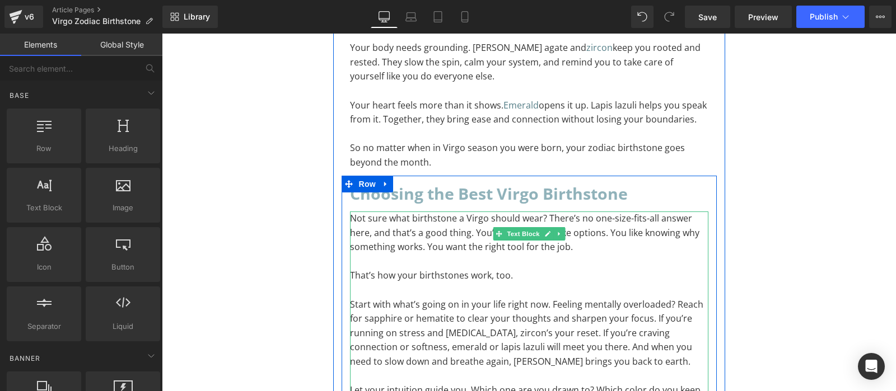
click at [619, 298] on p "Start with what’s going on in your life right now. Feeling mentally overloaded?…" at bounding box center [529, 334] width 358 height 72
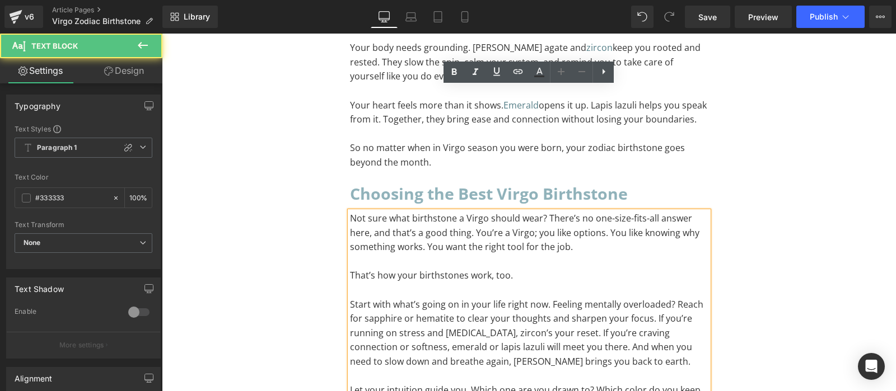
click at [601, 298] on p "Start with what’s going on in your life right now. Feeling mentally overloaded?…" at bounding box center [529, 334] width 358 height 72
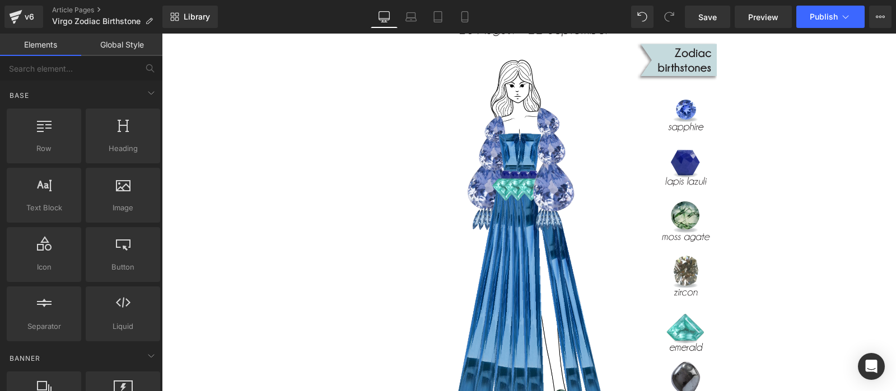
scroll to position [0, 0]
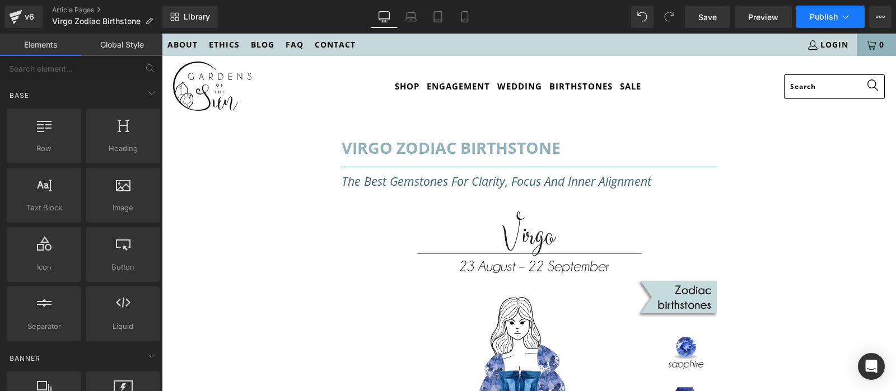
click at [853, 15] on button "Publish" at bounding box center [830, 17] width 68 height 22
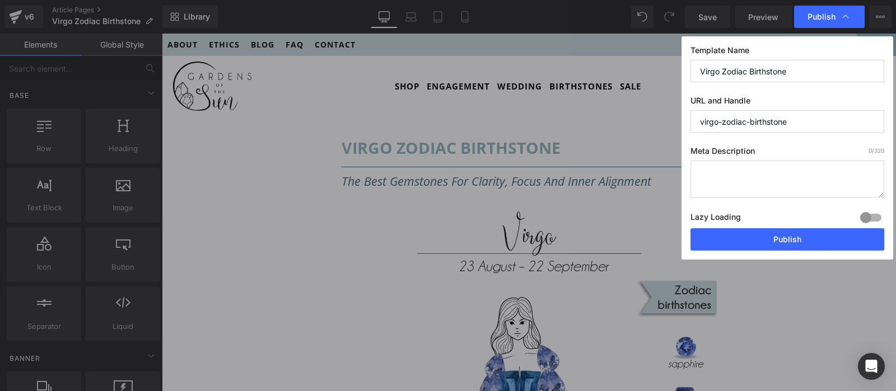
click at [755, 177] on textarea at bounding box center [787, 180] width 194 height 38
paste textarea "Overthinkers, rejoice. These Virgo zodiac birthstones help you chill, focus, an…"
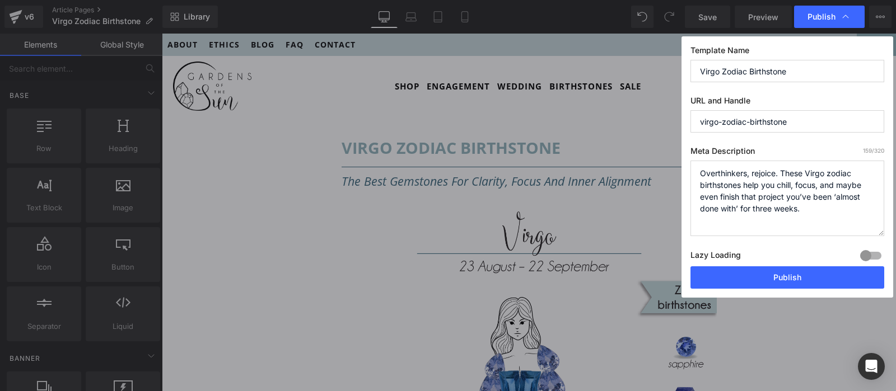
drag, startPoint x: 875, startPoint y: 197, endPoint x: 871, endPoint y: 235, distance: 38.3
click at [871, 235] on textarea "Overthinkers, rejoice. These Virgo zodiac birthstones help you chill, focus, an…" at bounding box center [787, 199] width 194 height 76
click at [719, 175] on textarea "Overthinkers, rejoice. These Virgo zodiac birthstones help you chill, focus, an…" at bounding box center [787, 199] width 194 height 76
click at [718, 170] on textarea "Over thinkers, rejoice. These Virgo zodiac birthstones help you chill, focus, a…" at bounding box center [787, 199] width 194 height 76
type textarea "Overthinkers, rejoice. These Virgo zodiac birthstones help you chill, focus, an…"
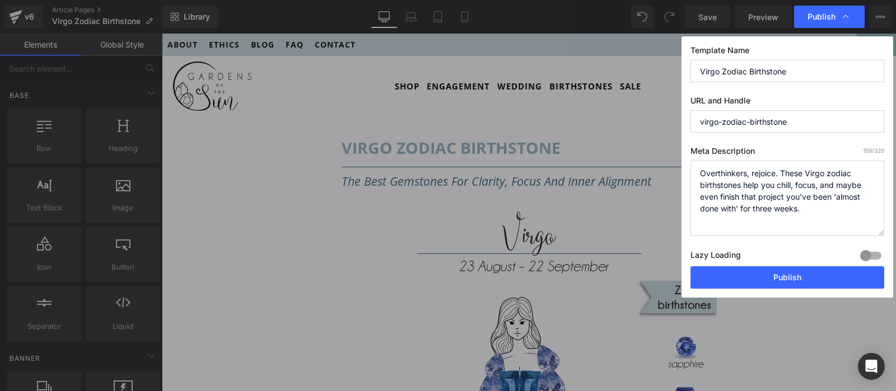
click at [761, 152] on label "Meta Description 159 /320" at bounding box center [787, 153] width 194 height 15
click at [779, 279] on button "Publish" at bounding box center [787, 278] width 194 height 22
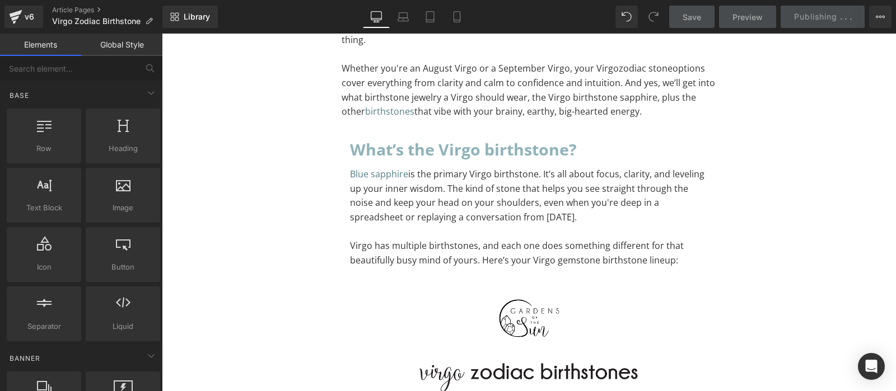
scroll to position [794, 0]
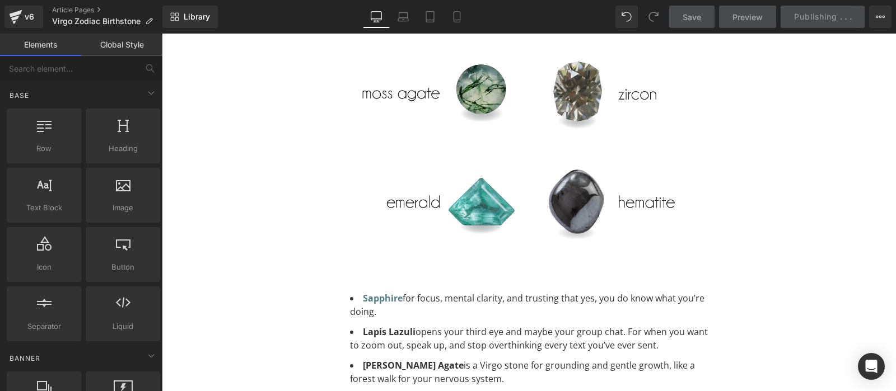
scroll to position [1323, 0]
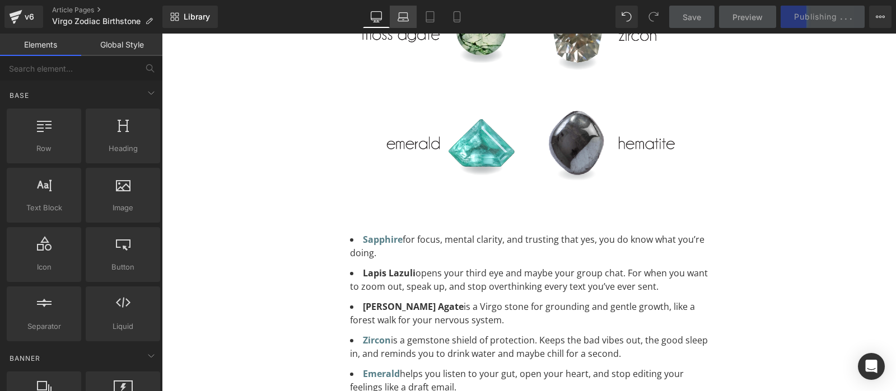
click at [398, 16] on link "Laptop" at bounding box center [403, 17] width 27 height 22
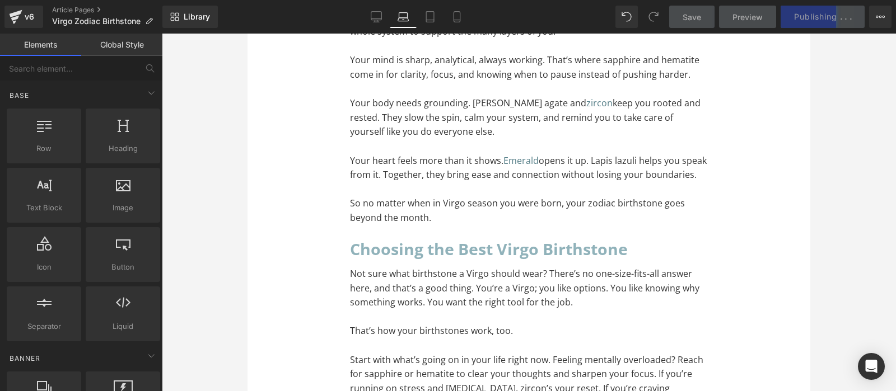
scroll to position [6784, 0]
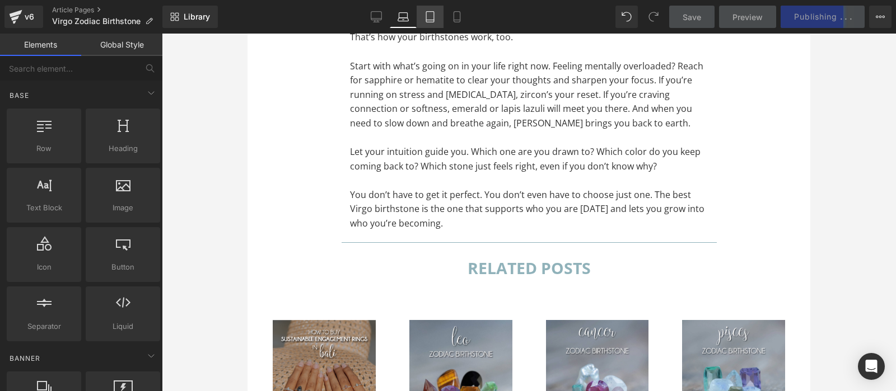
drag, startPoint x: 435, startPoint y: 21, endPoint x: 186, endPoint y: 97, distance: 260.5
click at [435, 21] on icon at bounding box center [429, 16] width 11 height 11
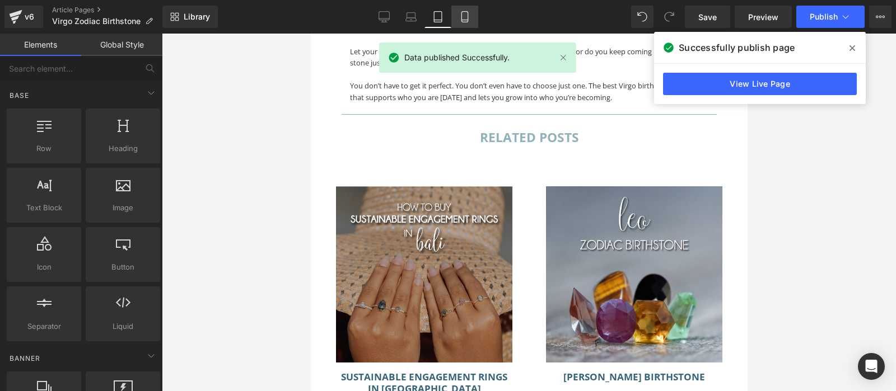
click at [455, 17] on link "Mobile" at bounding box center [464, 17] width 27 height 22
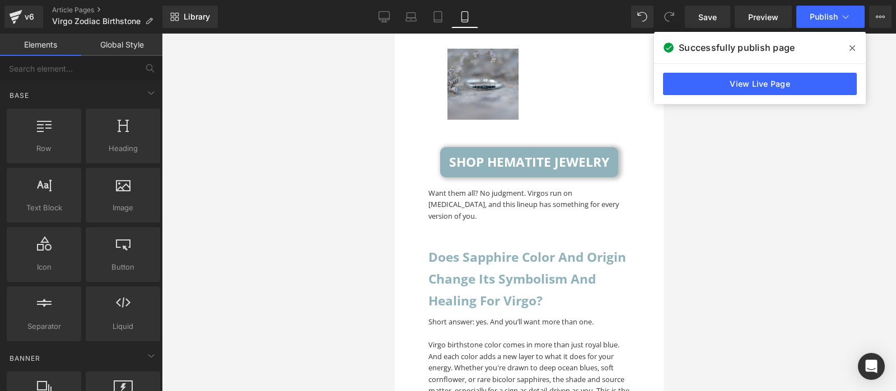
scroll to position [4681, 0]
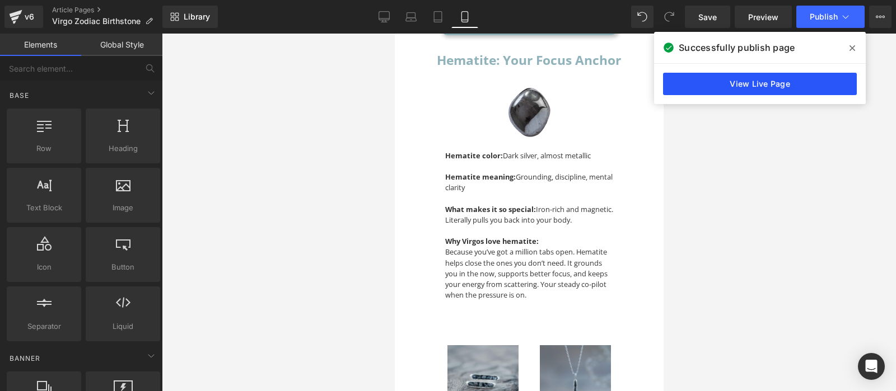
click at [736, 79] on link "View Live Page" at bounding box center [760, 84] width 194 height 22
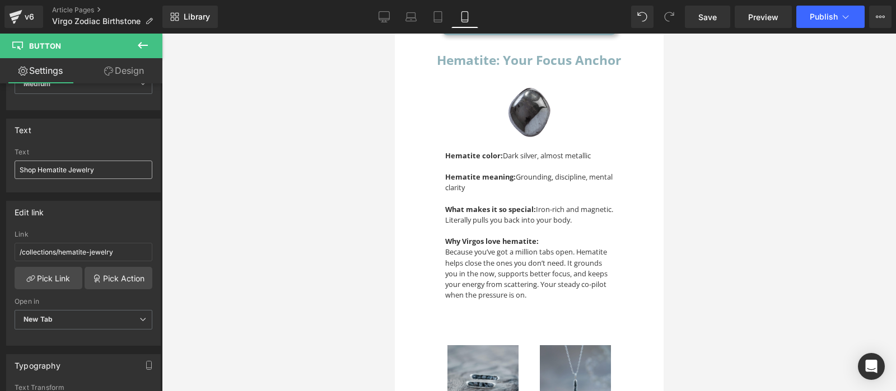
scroll to position [168, 0]
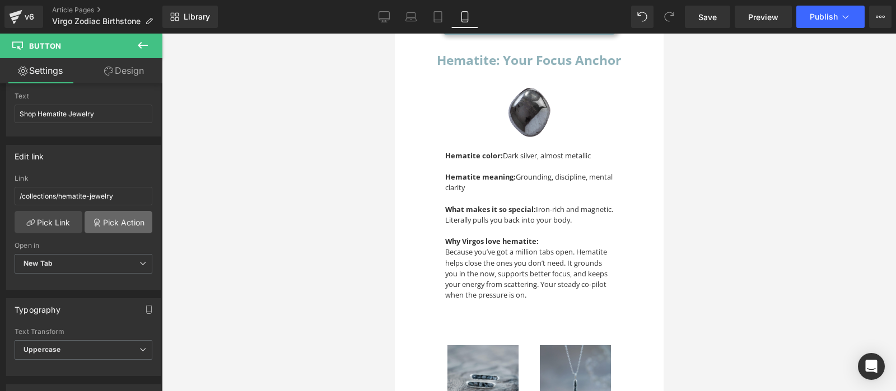
click at [114, 223] on link "Pick Action" at bounding box center [119, 222] width 68 height 22
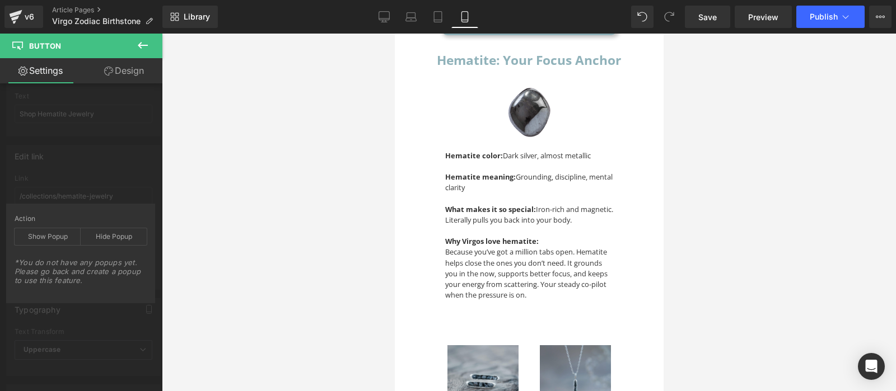
click at [120, 186] on div "Edit link /collections/hematite-jewelry Link /collections/hematite-jewelry Pick…" at bounding box center [83, 213] width 167 height 153
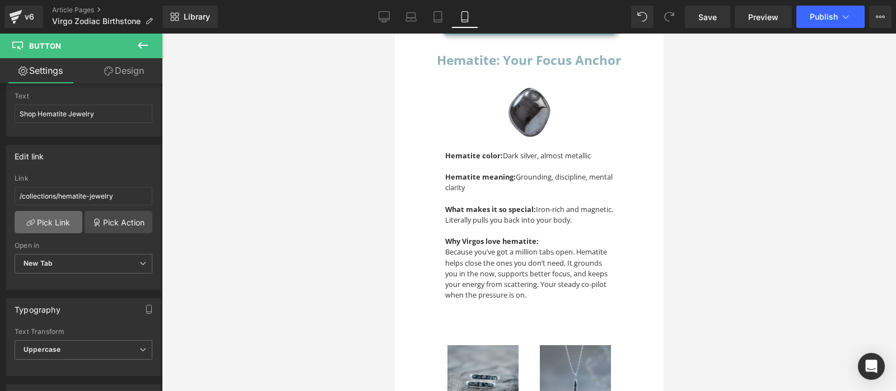
click at [49, 214] on link "Pick Link" at bounding box center [49, 222] width 68 height 22
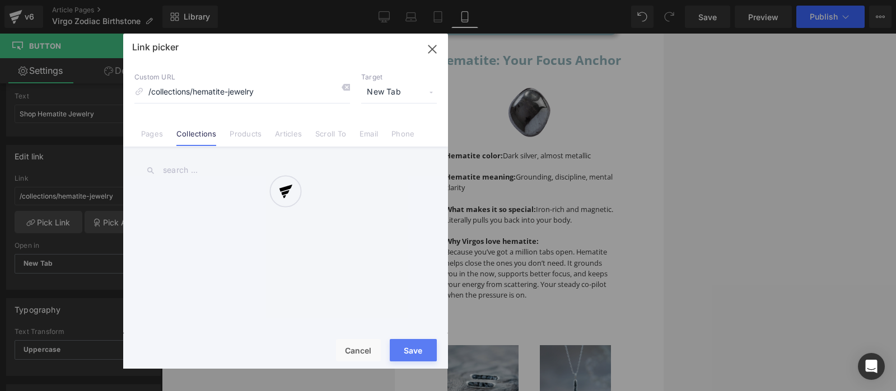
click at [433, 57] on div at bounding box center [285, 201] width 325 height 335
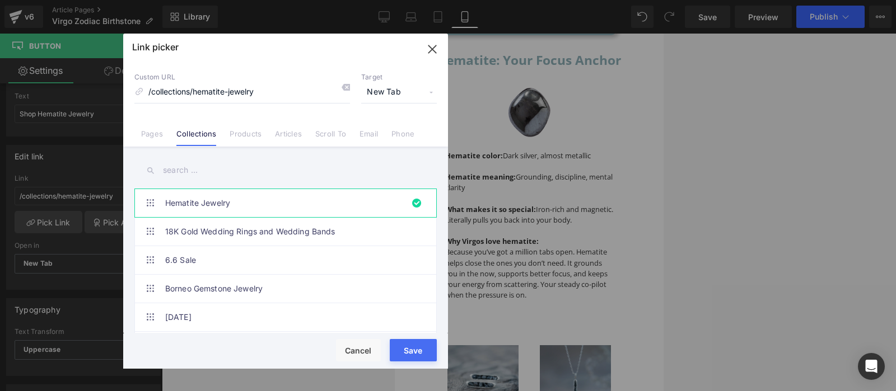
click at [433, 55] on icon "button" at bounding box center [432, 49] width 18 height 18
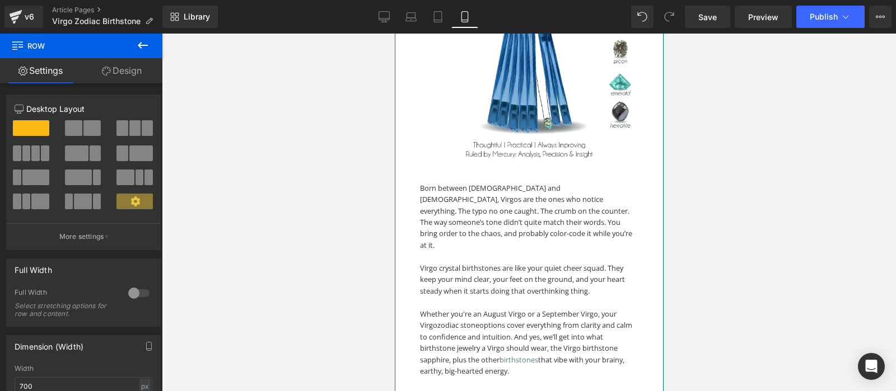
scroll to position [0, 0]
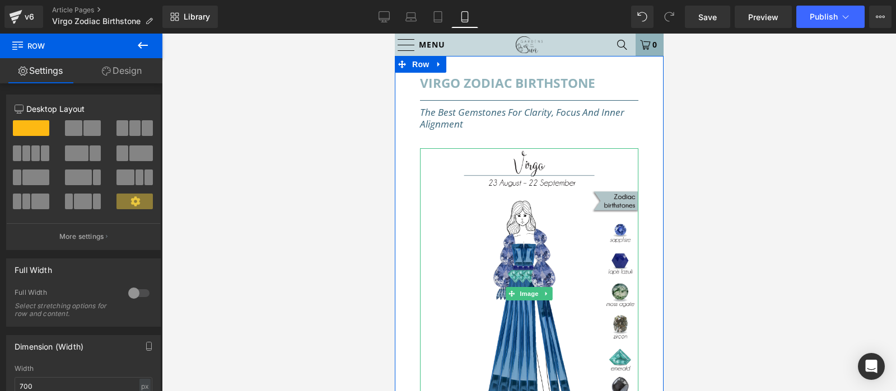
click at [536, 256] on img at bounding box center [528, 293] width 218 height 291
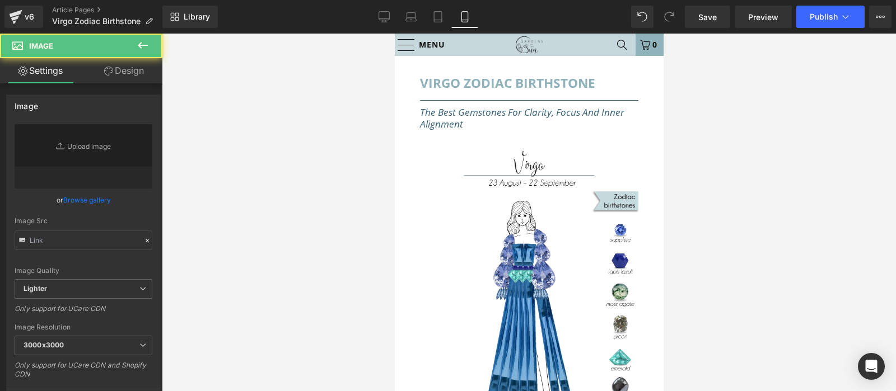
type input "https://ucarecdn.com/42be3029-376d-4fc5-832d-06ca9e91f664/-/format/auto/-/previ…"
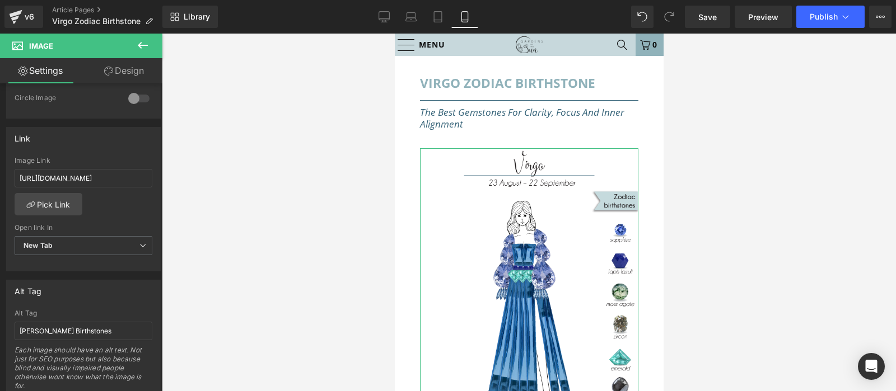
scroll to position [504, 0]
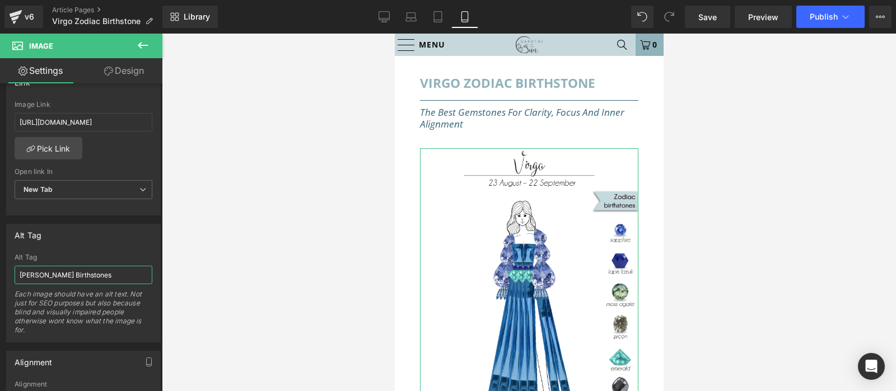
click at [24, 270] on input "Leo Zodiac Birthstones" at bounding box center [84, 275] width 138 height 18
type input "Virgo Zodiac Birthstones"
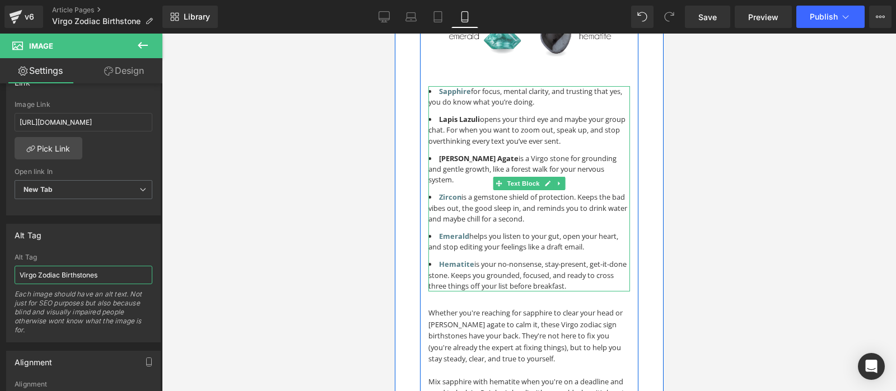
scroll to position [823, 0]
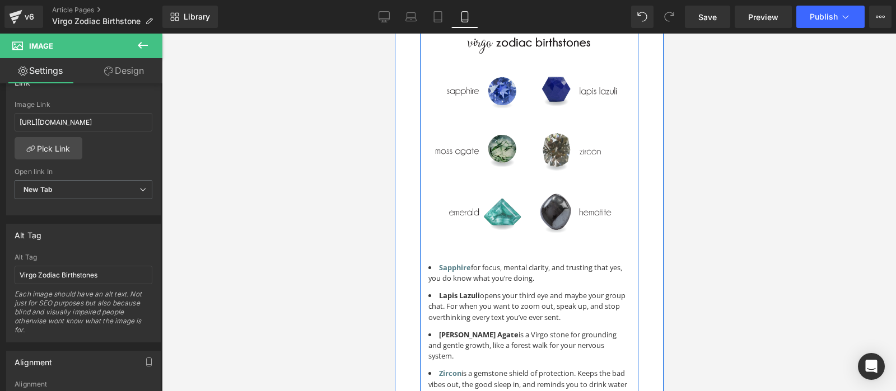
click at [522, 149] on img at bounding box center [529, 128] width 202 height 269
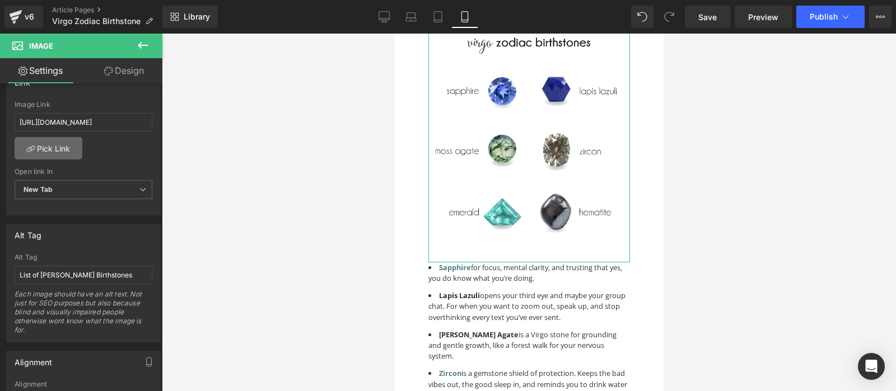
scroll to position [560, 0]
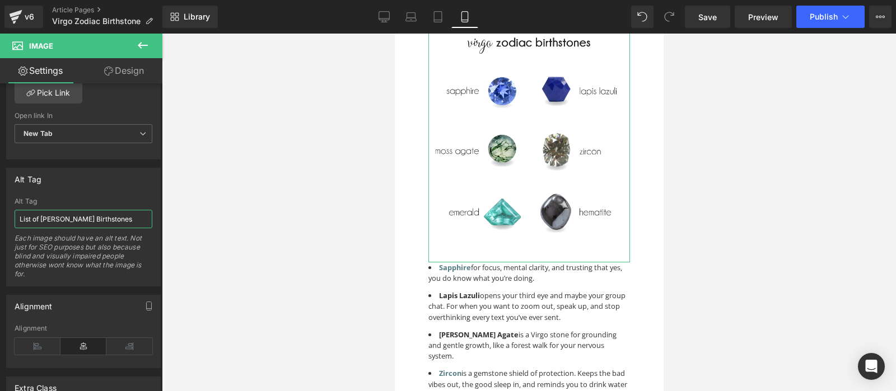
click at [45, 217] on input "List of Leo Zodiac Birthstones" at bounding box center [84, 219] width 138 height 18
type input "List of Virgo Zodiac Birthstones"
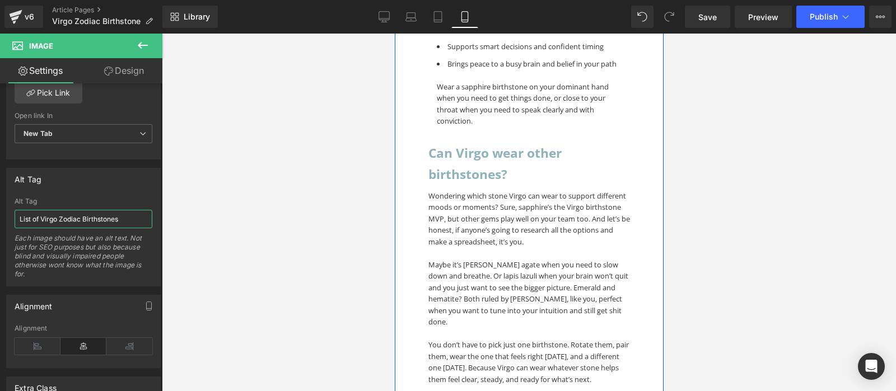
scroll to position [1999, 0]
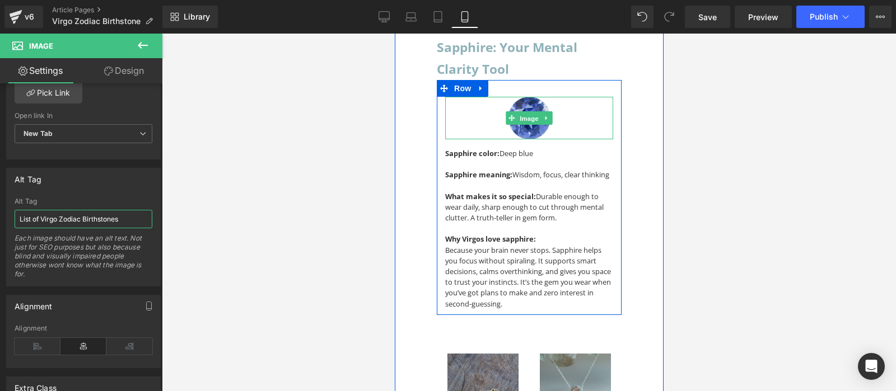
drag, startPoint x: 535, startPoint y: 97, endPoint x: 578, endPoint y: 198, distance: 109.6
click at [535, 112] on span "Image" at bounding box center [529, 118] width 24 height 13
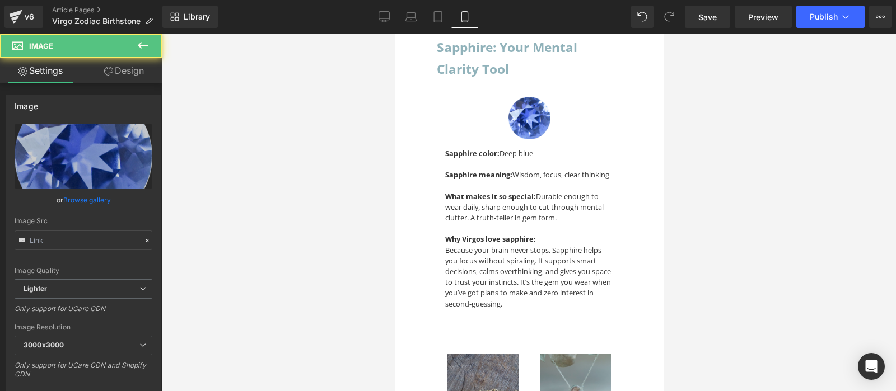
type input "https://ucarecdn.com/3631476a-3c1e-48fd-8afd-6f66b6b30fe5/-/format/auto/-/previ…"
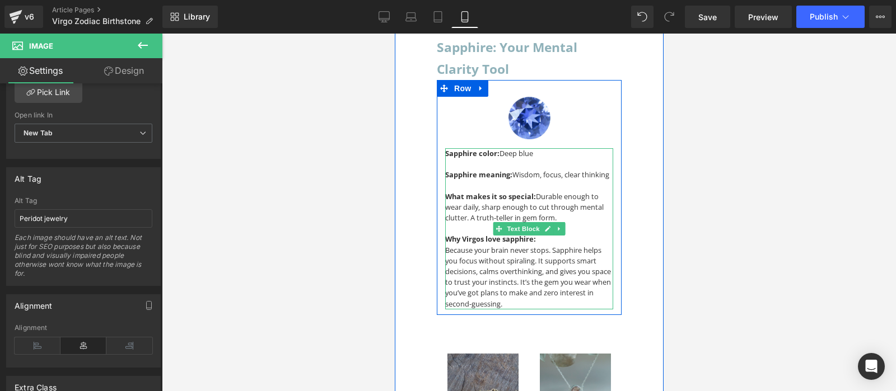
scroll to position [1881, 0]
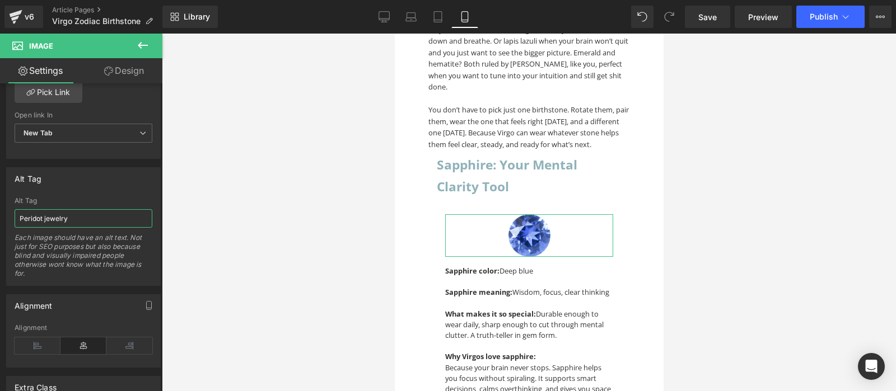
click at [71, 213] on input "Peridot jewelry" at bounding box center [84, 218] width 138 height 18
type input "Sapphire stone"
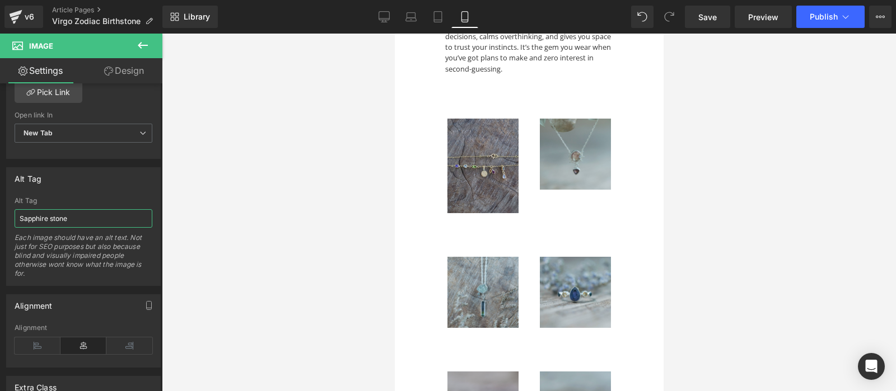
scroll to position [2587, 0]
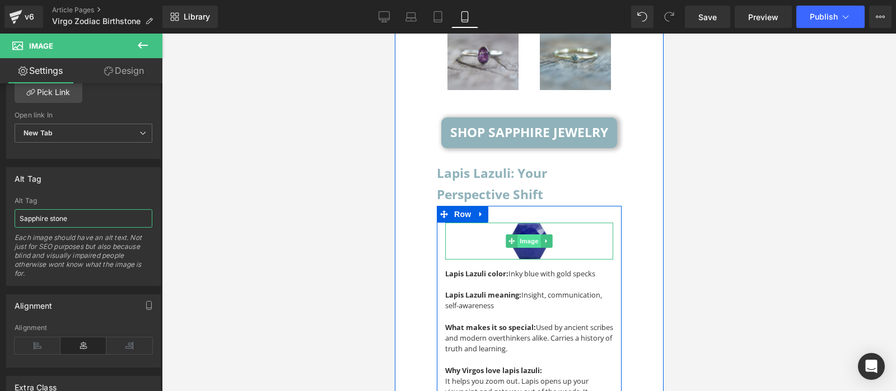
click at [517, 235] on span "Image" at bounding box center [529, 241] width 24 height 13
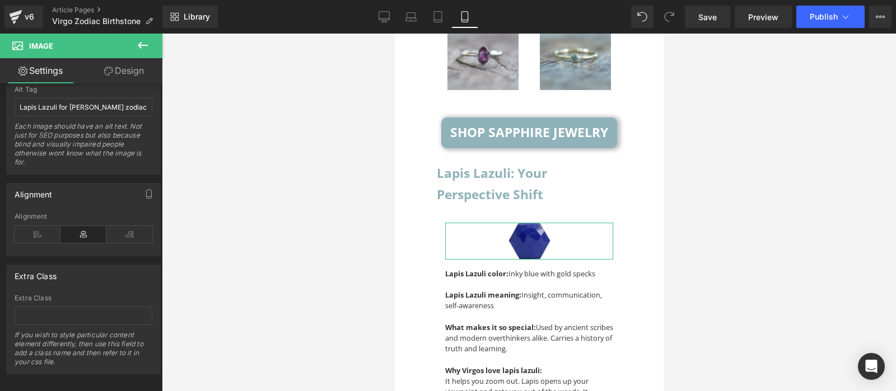
scroll to position [504, 0]
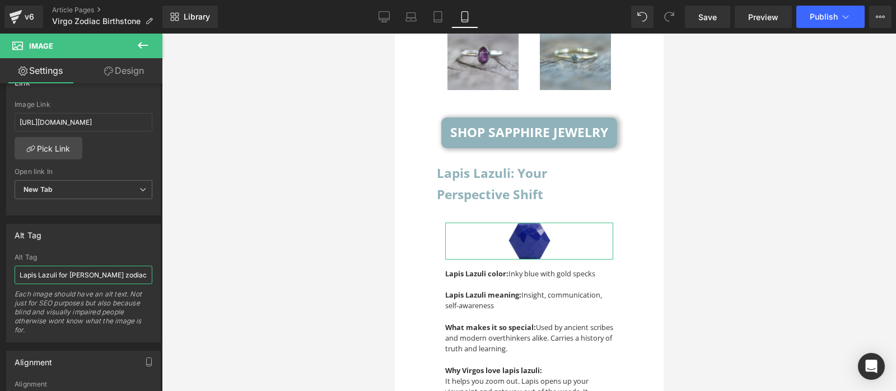
click at [76, 274] on input "Lapis Lazuli for Leo zodiac birthstones" at bounding box center [84, 275] width 138 height 18
type input "Lapis Lazuli for Virgo zodiac birthstones"
click at [88, 311] on div "Each image should have an alt text. Not just for SEO purposes but also because …" at bounding box center [84, 316] width 138 height 52
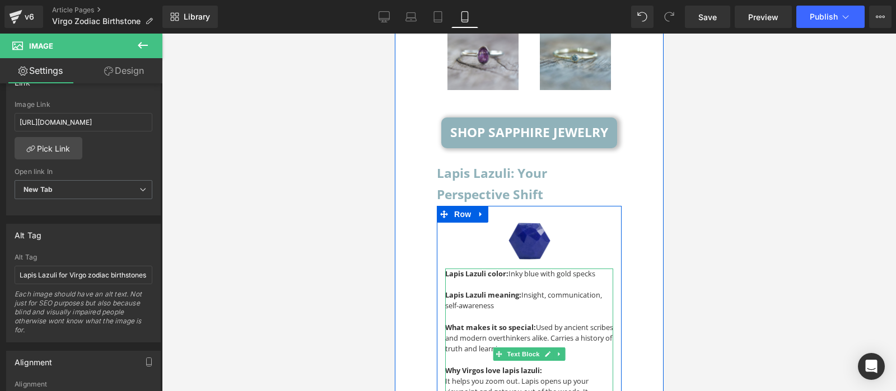
scroll to position [2881, 0]
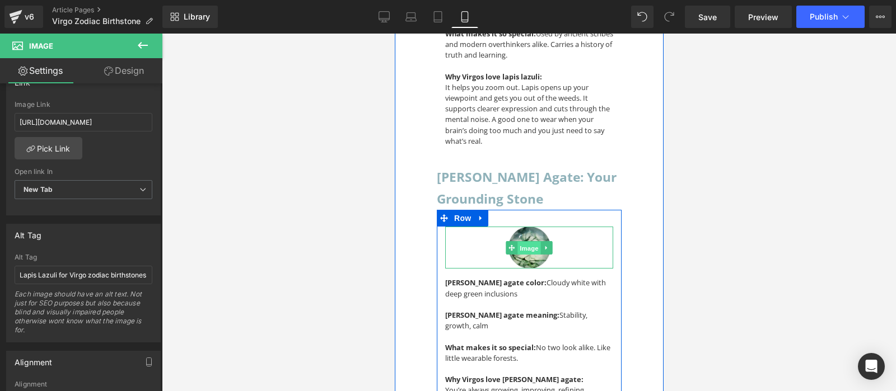
click at [527, 242] on span "Image" at bounding box center [529, 248] width 24 height 13
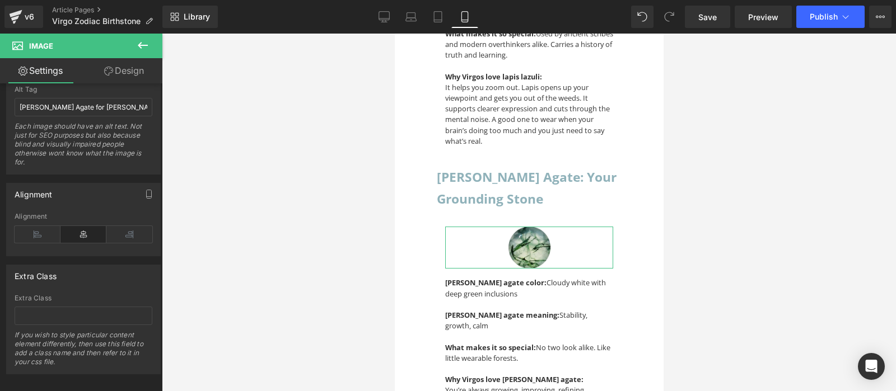
scroll to position [616, 0]
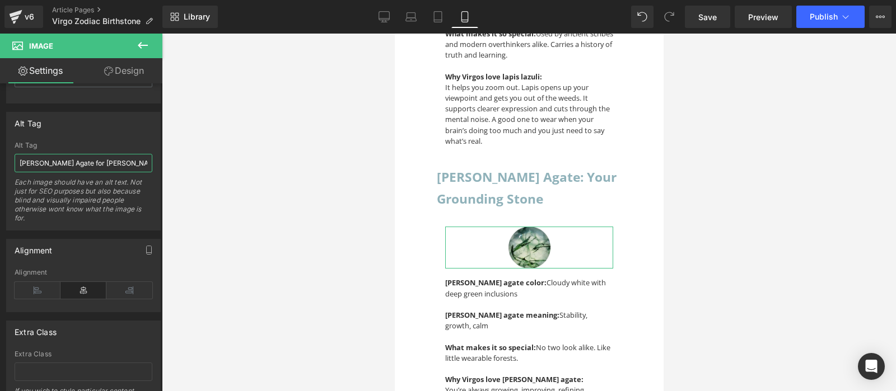
click at [73, 157] on input "Moss Agate for Leo zodiac birthstones" at bounding box center [84, 163] width 138 height 18
type input "Moss Agate for Virgo zodiac birthstones"
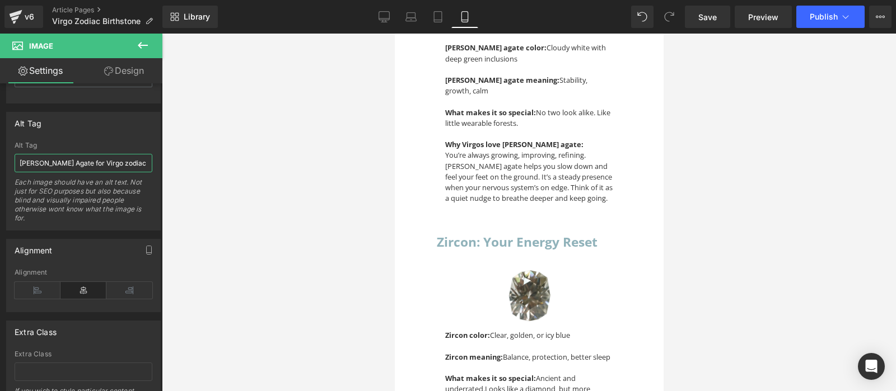
scroll to position [3234, 0]
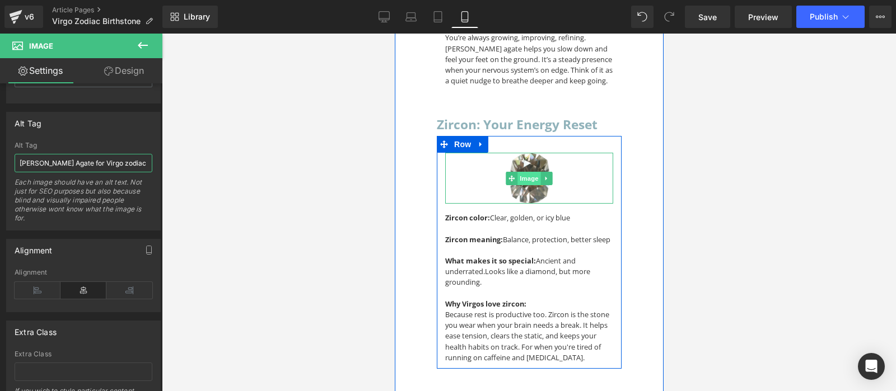
click at [524, 172] on span "Image" at bounding box center [529, 178] width 24 height 13
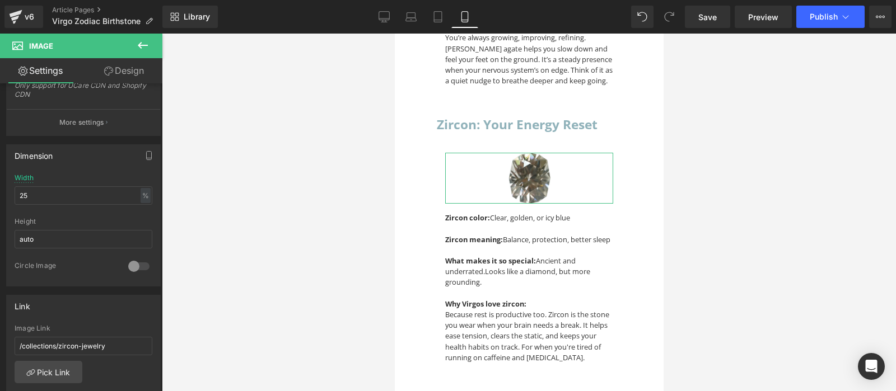
scroll to position [504, 0]
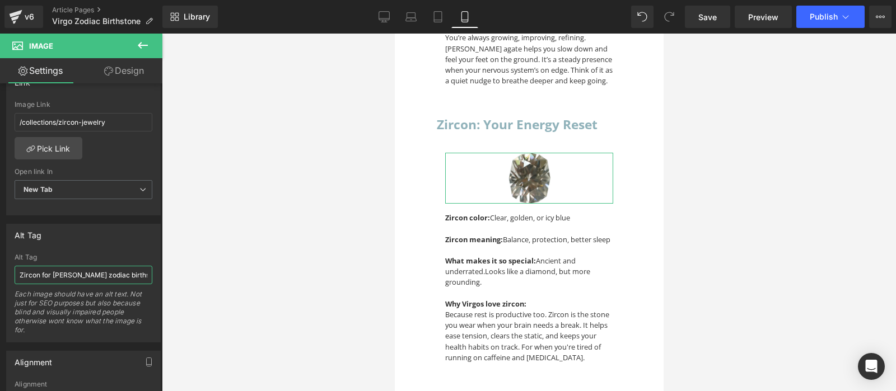
click at [59, 271] on input "Zircon for Leo zodiac birthstones" at bounding box center [84, 275] width 138 height 18
type input "Zircon for Virgo zodiac birthstones"
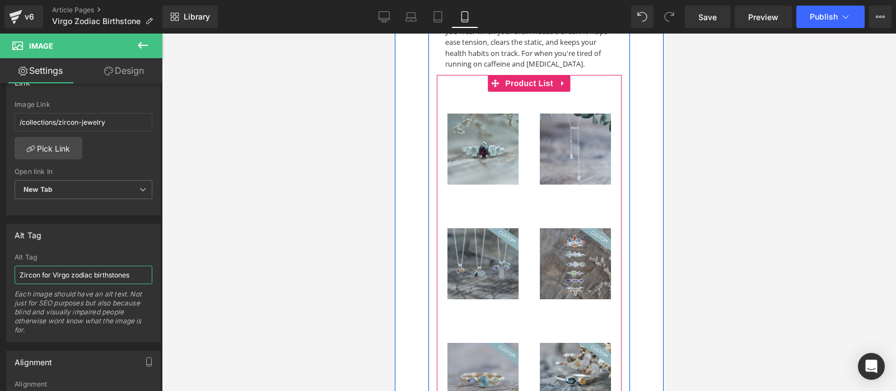
scroll to position [3763, 0]
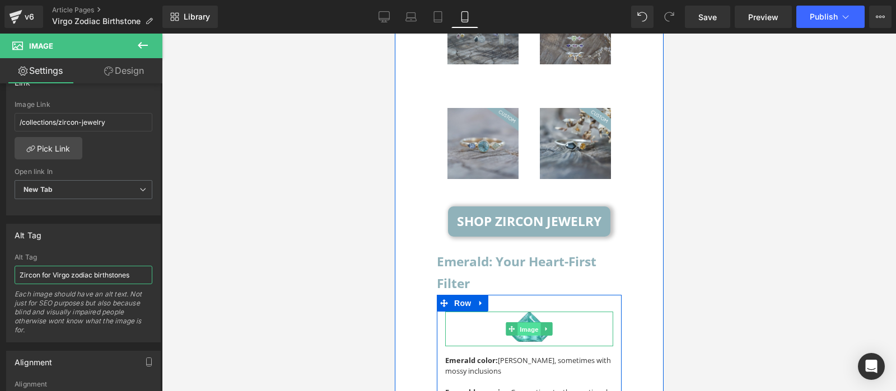
click at [529, 323] on span "Image" at bounding box center [529, 329] width 24 height 13
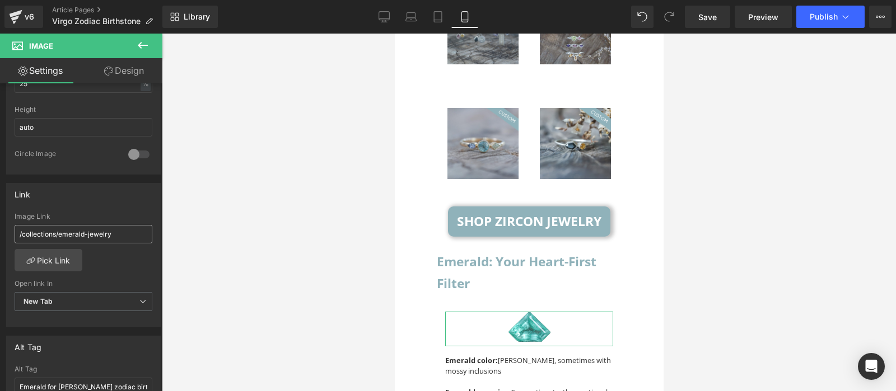
scroll to position [616, 0]
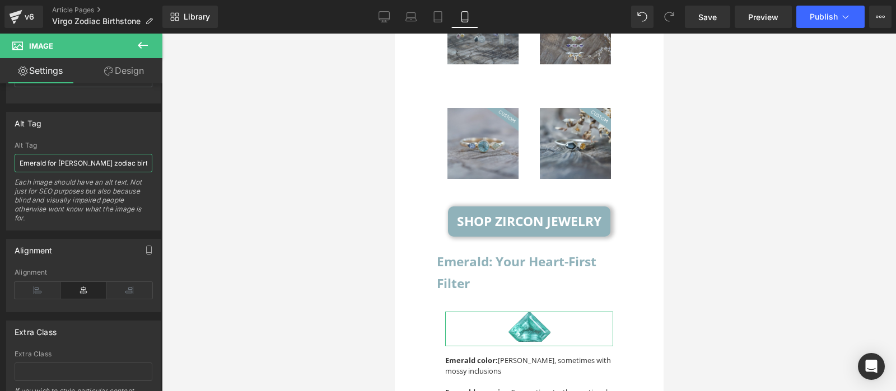
click at [64, 162] on input "Emerald for Leo zodiac birthstones" at bounding box center [84, 163] width 138 height 18
type input "Emerald for Virgo zodiac birthstones"
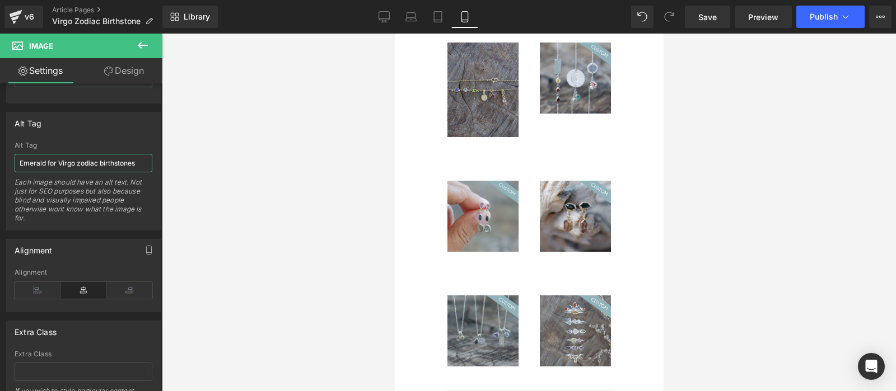
scroll to position [4468, 0]
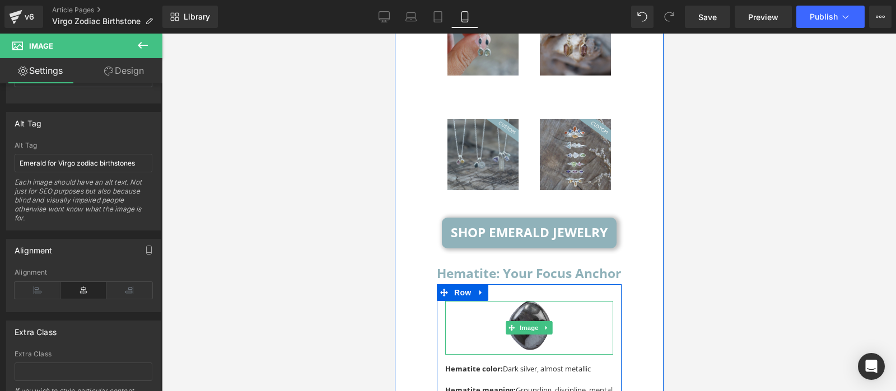
click at [524, 301] on img at bounding box center [529, 327] width 42 height 53
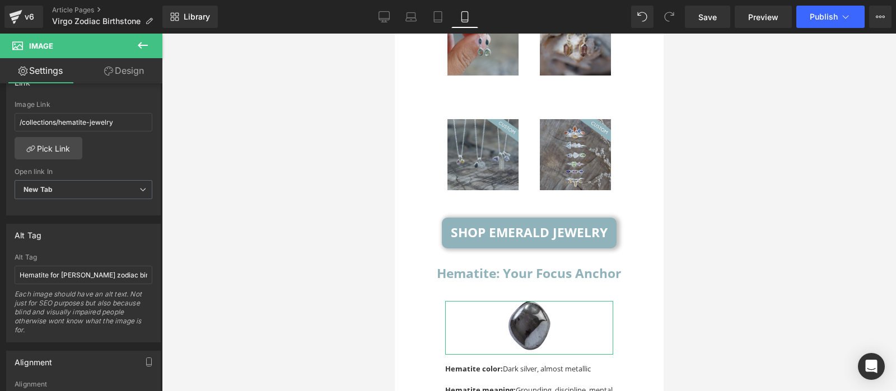
scroll to position [672, 0]
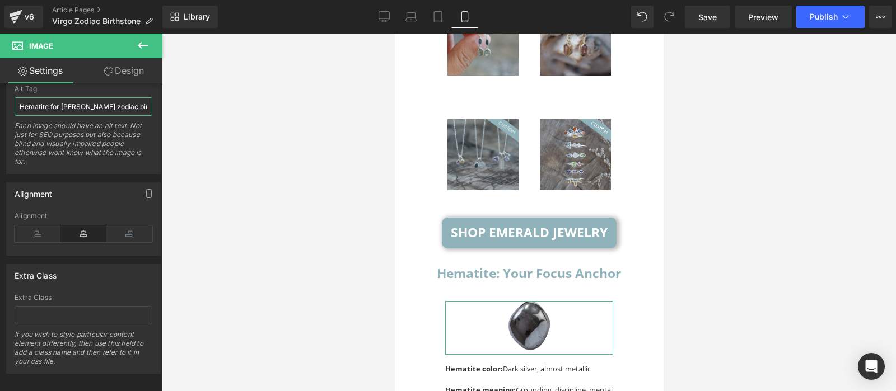
click at [64, 104] on input "Hematite for Leo zodiac birthstones" at bounding box center [84, 106] width 138 height 18
type input "Hematite for Virgo zodiac birthstones"
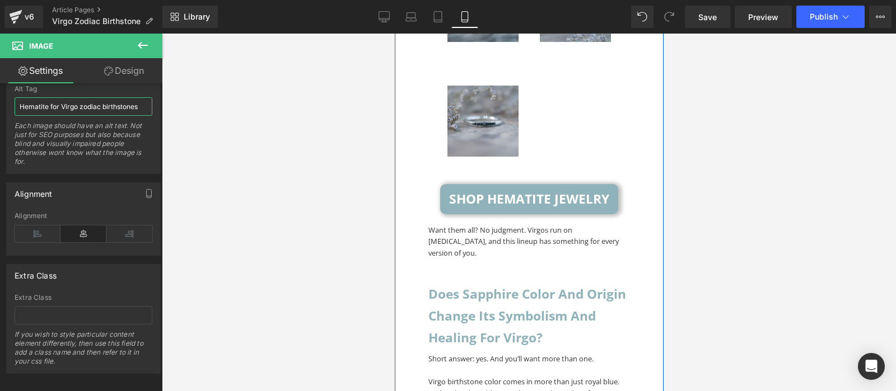
scroll to position [5174, 0]
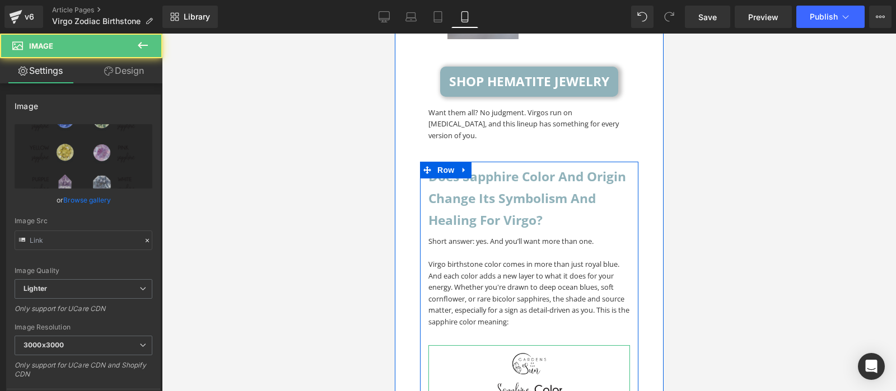
type input "https://ucarecdn.com/6977ea2c-8069-4a45-bc6f-a7280f7af405/-/format/auto/-/previ…"
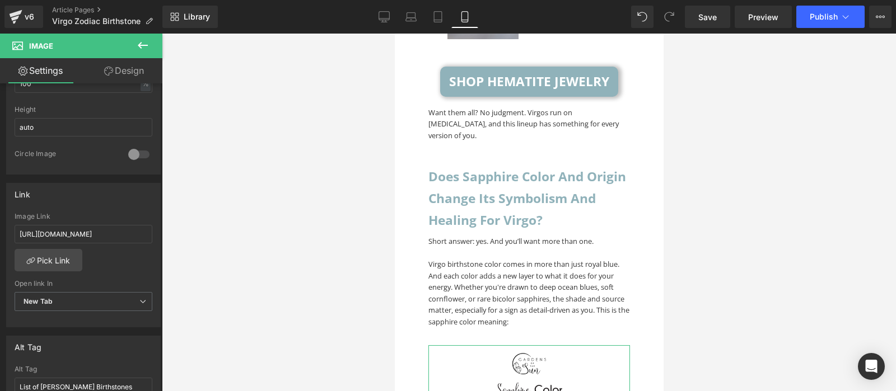
scroll to position [672, 0]
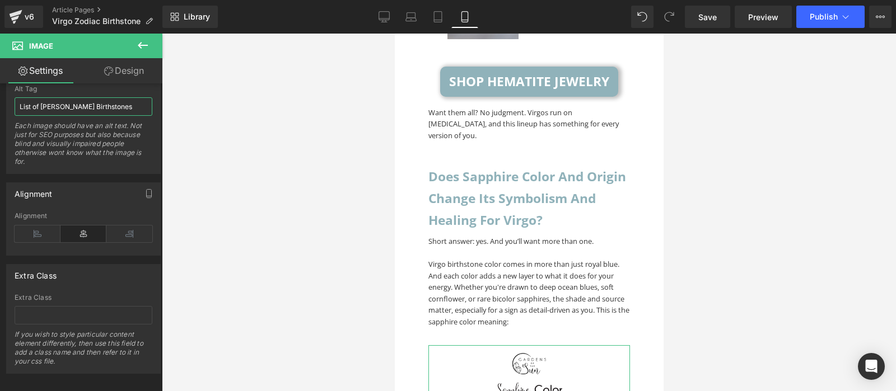
click at [44, 101] on input "List of Leo Zodiac Birthstones" at bounding box center [84, 106] width 138 height 18
click at [119, 100] on input "List of Virgo Zodiac Birthstones Colors" at bounding box center [84, 106] width 138 height 18
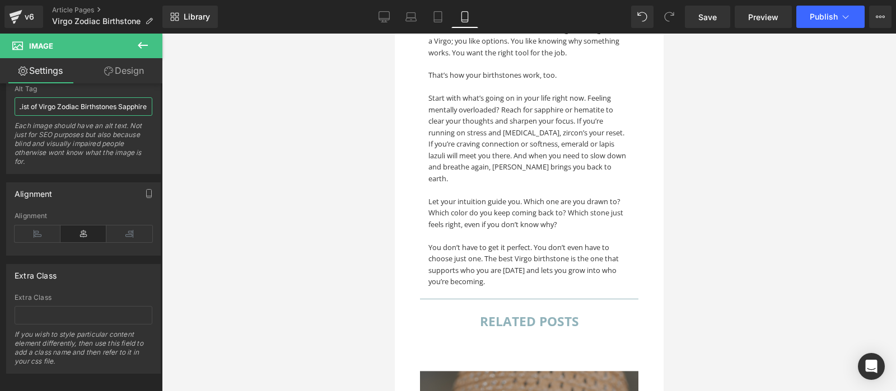
scroll to position [6879, 0]
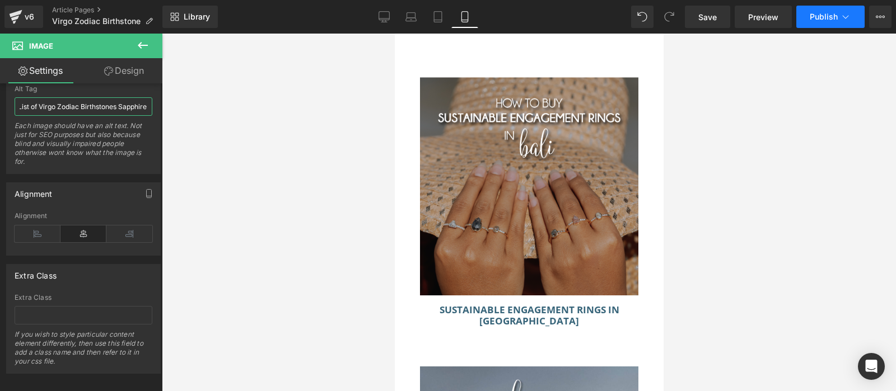
type input "List of Virgo Zodiac Birthstones Sapphire Colors"
click at [826, 16] on span "Publish" at bounding box center [824, 16] width 28 height 9
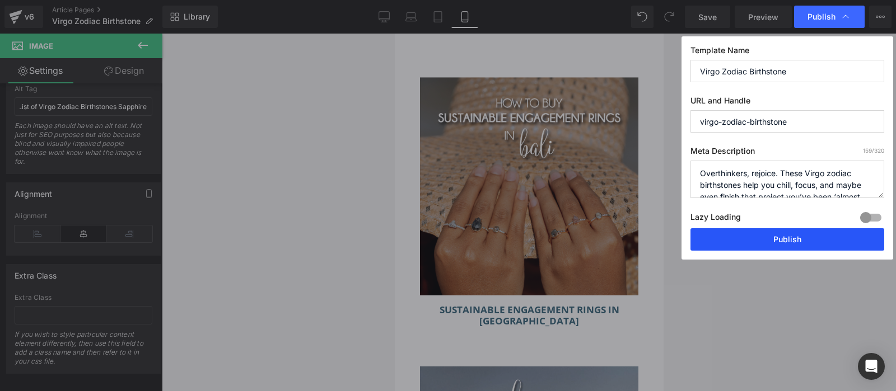
click at [800, 231] on button "Publish" at bounding box center [787, 239] width 194 height 22
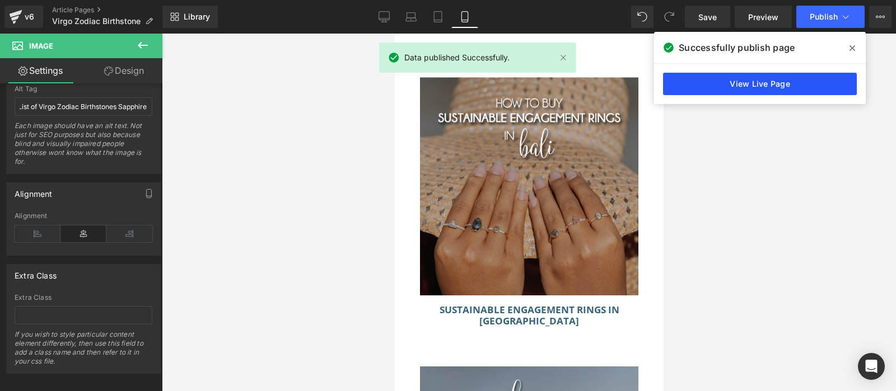
click at [796, 76] on link "View Live Page" at bounding box center [760, 84] width 194 height 22
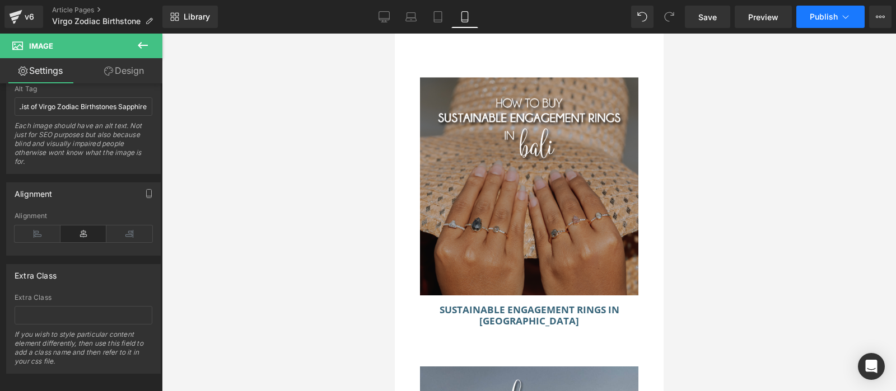
click at [854, 13] on button "Publish" at bounding box center [830, 17] width 68 height 22
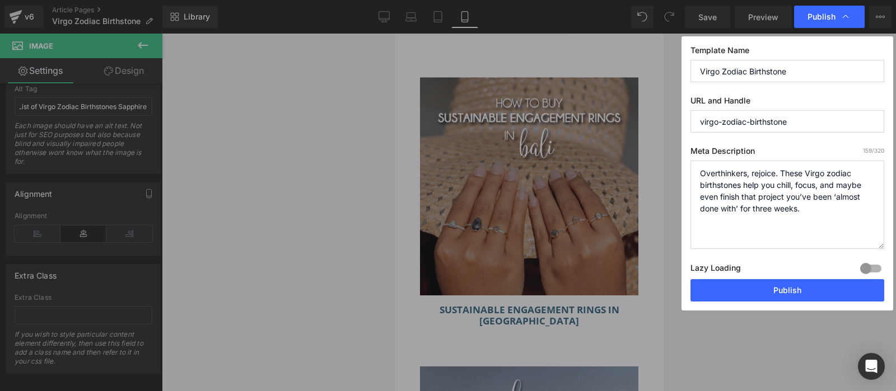
drag, startPoint x: 881, startPoint y: 192, endPoint x: 878, endPoint y: 244, distance: 51.6
click at [878, 244] on textarea "Overthinkers, rejoice. These Virgo zodiac birthstones help you chill, focus, an…" at bounding box center [787, 205] width 194 height 88
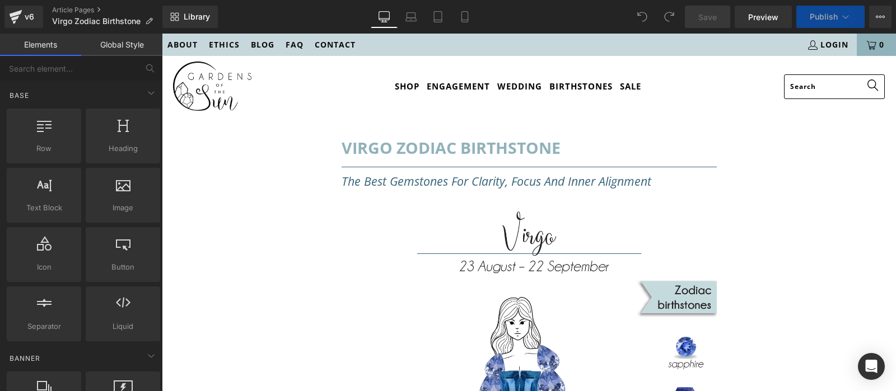
click at [847, 8] on button "Publish" at bounding box center [830, 17] width 68 height 22
click at [844, 17] on icon at bounding box center [846, 16] width 6 height 3
click at [881, 19] on icon at bounding box center [880, 16] width 9 height 9
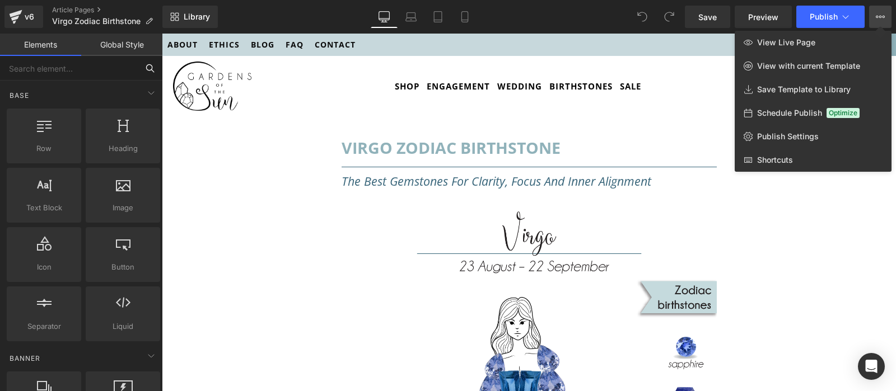
click at [58, 62] on input "text" at bounding box center [69, 68] width 138 height 25
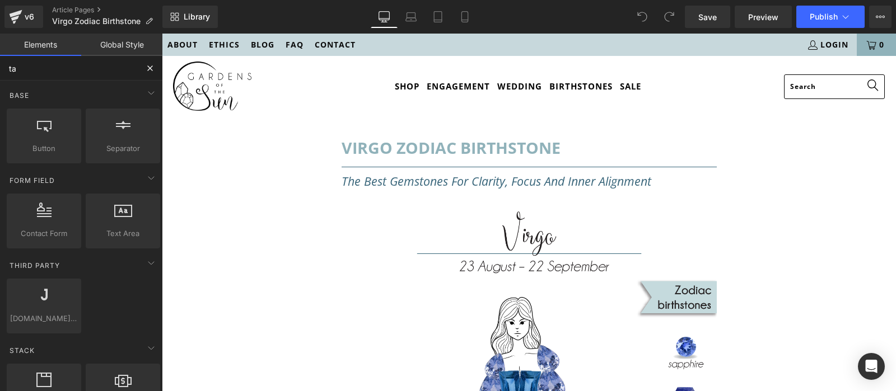
type input "tag"
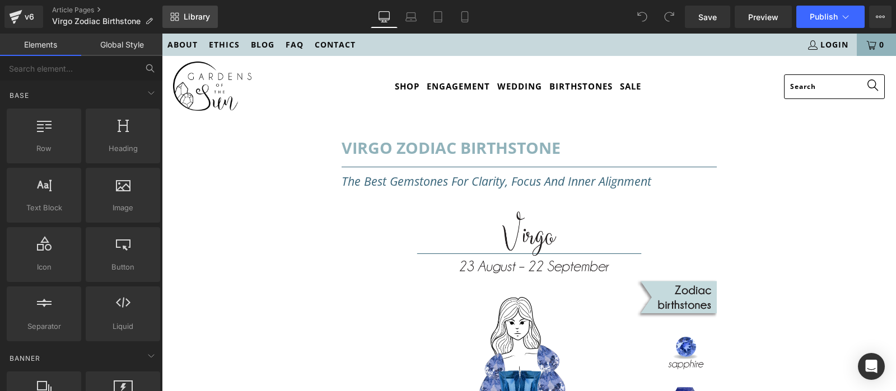
click at [189, 21] on span "Library" at bounding box center [197, 17] width 26 height 10
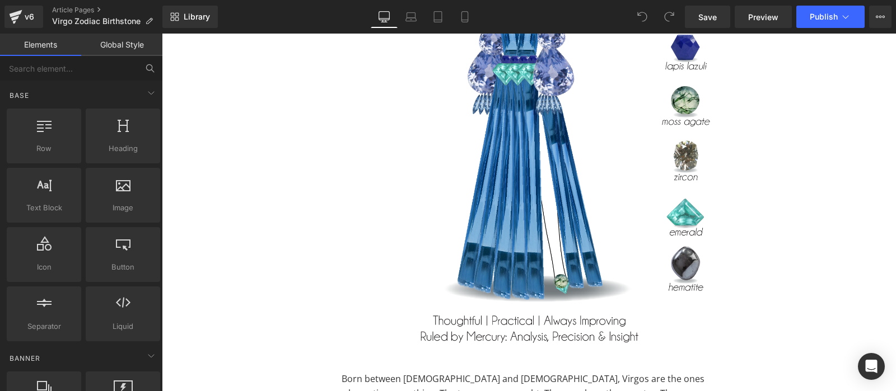
scroll to position [412, 0]
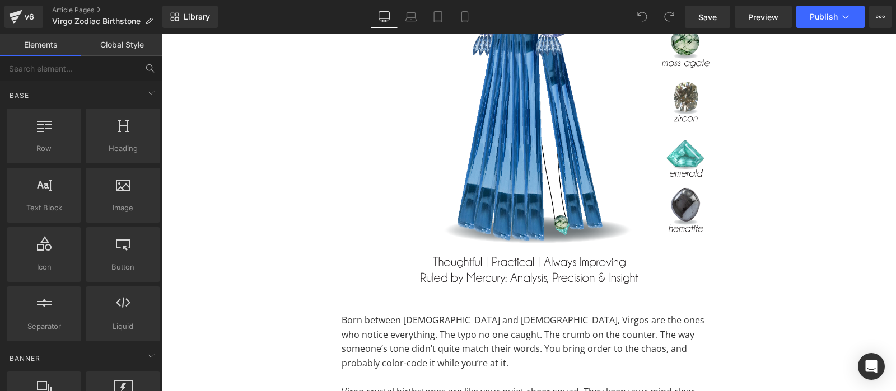
drag, startPoint x: 886, startPoint y: 66, endPoint x: 895, endPoint y: 155, distance: 89.4
click at [881, 7] on button "View Live Page View with current Template Save Template to Library Schedule Pub…" at bounding box center [880, 17] width 22 height 22
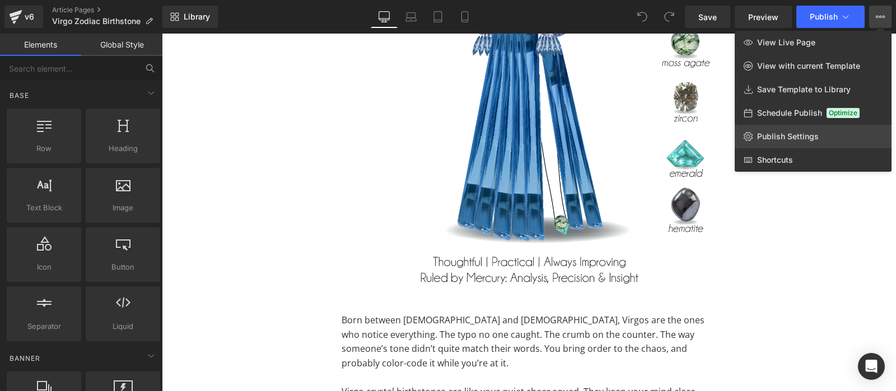
click at [747, 136] on icon at bounding box center [748, 136] width 9 height 9
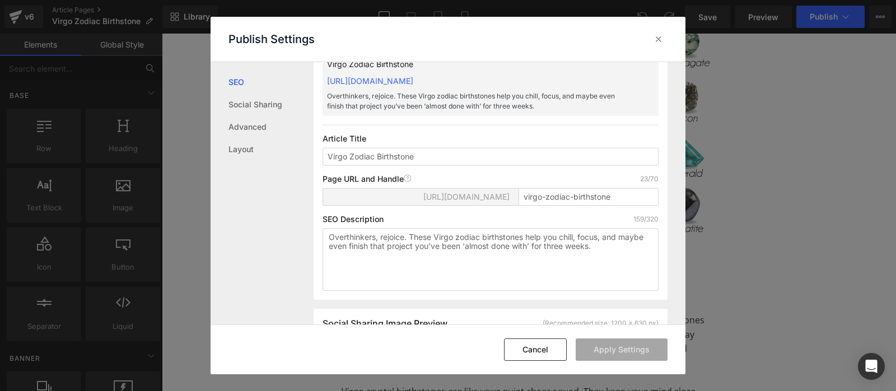
scroll to position [112, 0]
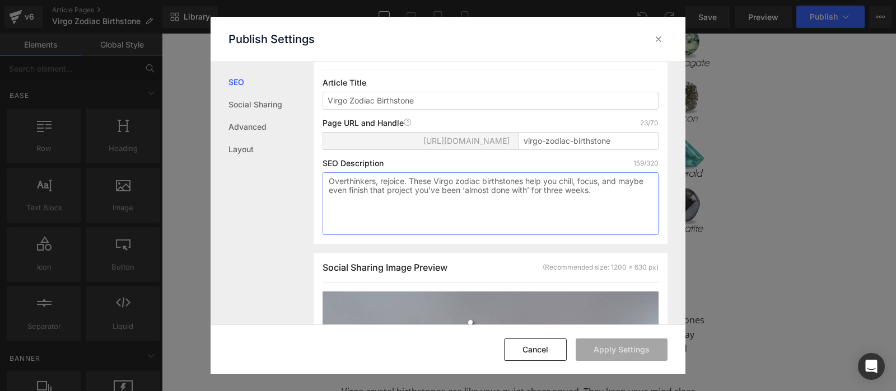
click at [417, 222] on textarea "Overthinkers, rejoice. These Virgo zodiac birthstones help you chill, focus, an…" at bounding box center [491, 203] width 336 height 63
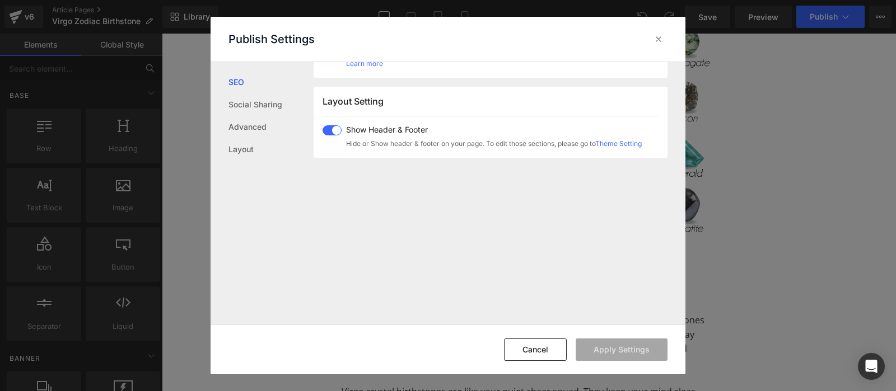
scroll to position [687, 0]
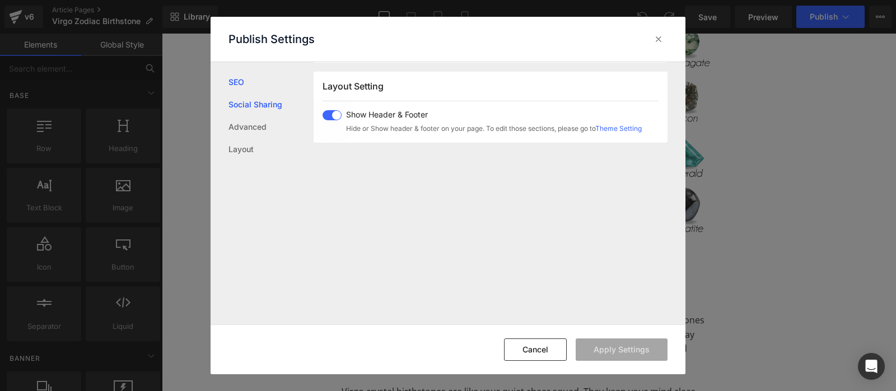
click at [265, 110] on link "Social Sharing" at bounding box center [270, 105] width 85 height 22
click at [237, 125] on link "Advanced" at bounding box center [270, 127] width 85 height 22
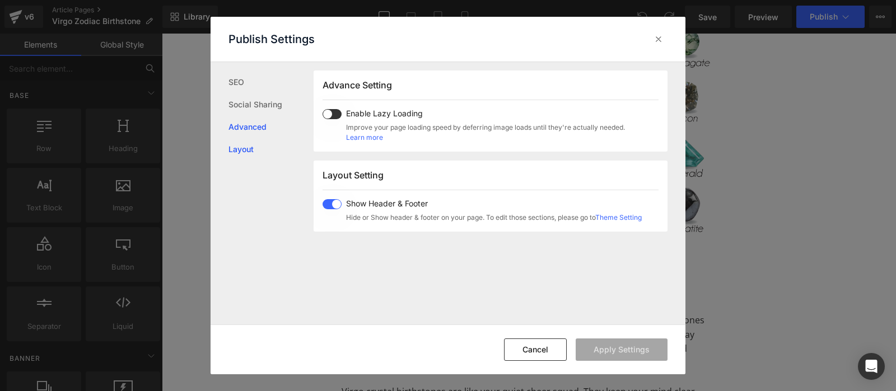
click at [254, 143] on link "Layout" at bounding box center [270, 149] width 85 height 22
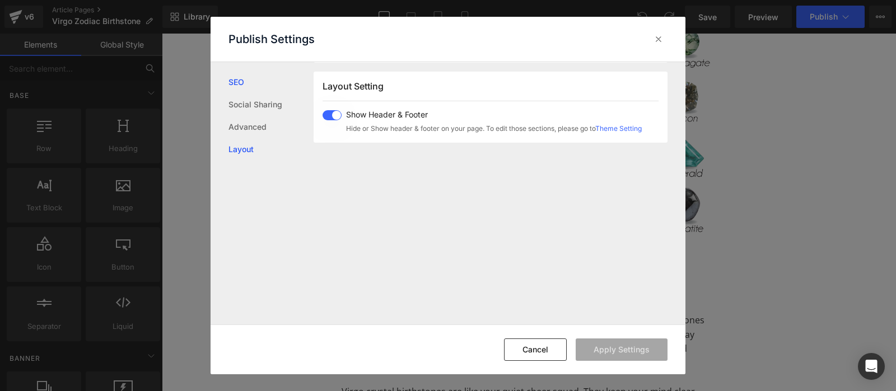
click at [259, 86] on link "SEO" at bounding box center [270, 82] width 85 height 22
click at [667, 38] on div at bounding box center [659, 39] width 18 height 18
